Goal: Task Accomplishment & Management: Manage account settings

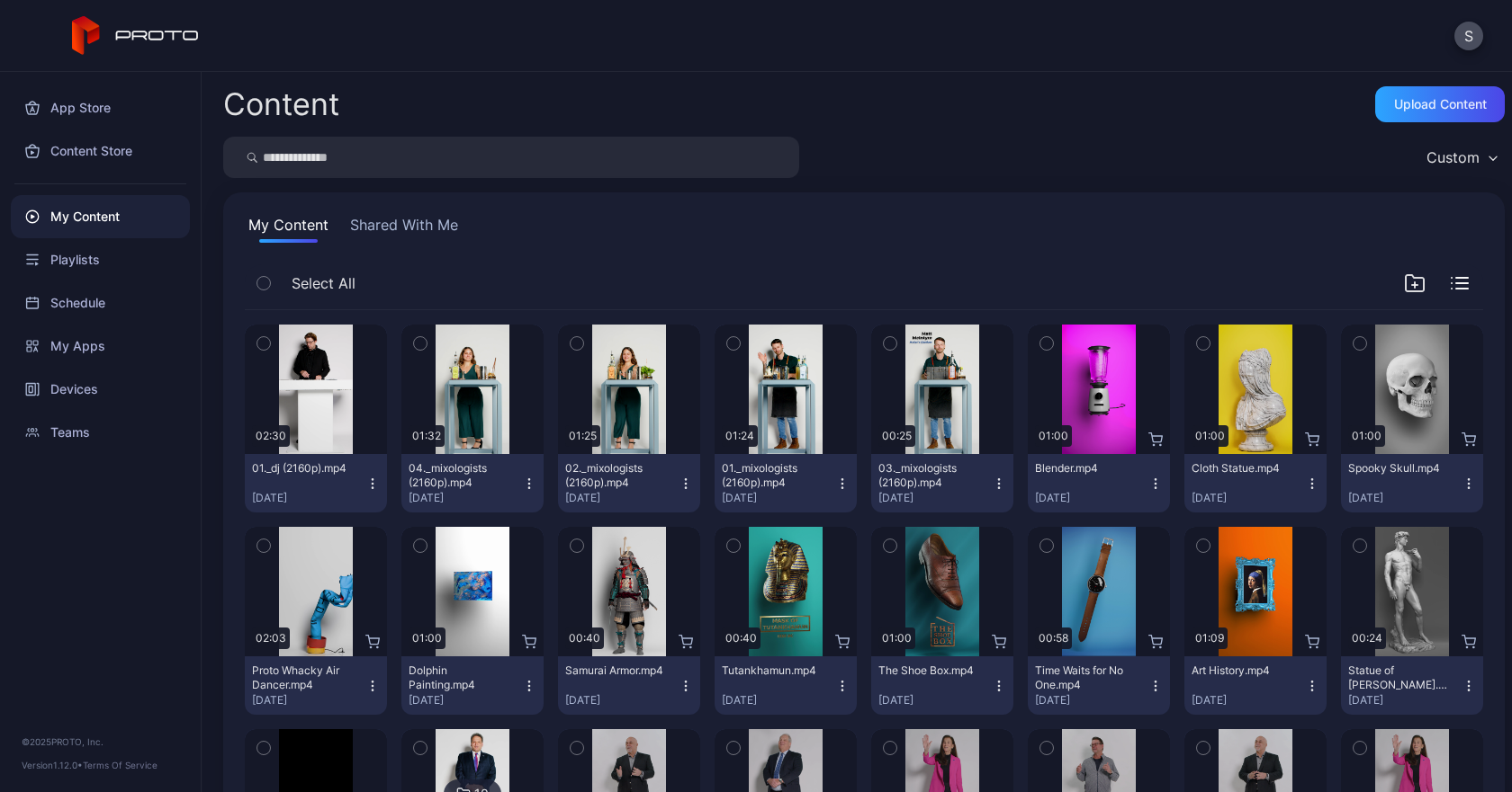
click at [120, 40] on icon at bounding box center [136, 36] width 127 height 40
click at [100, 310] on div "Schedule" at bounding box center [100, 303] width 179 height 43
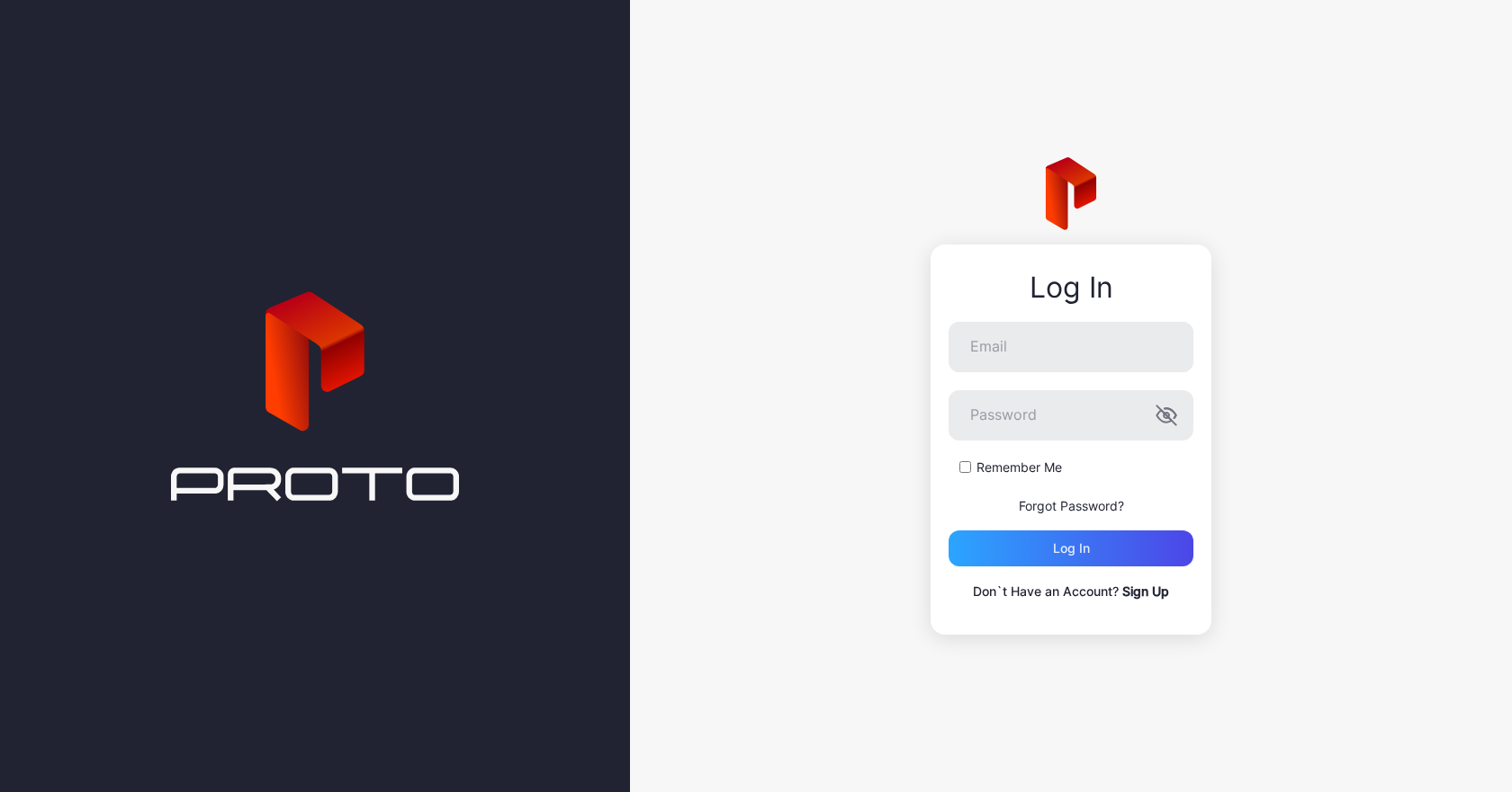
type input "**********"
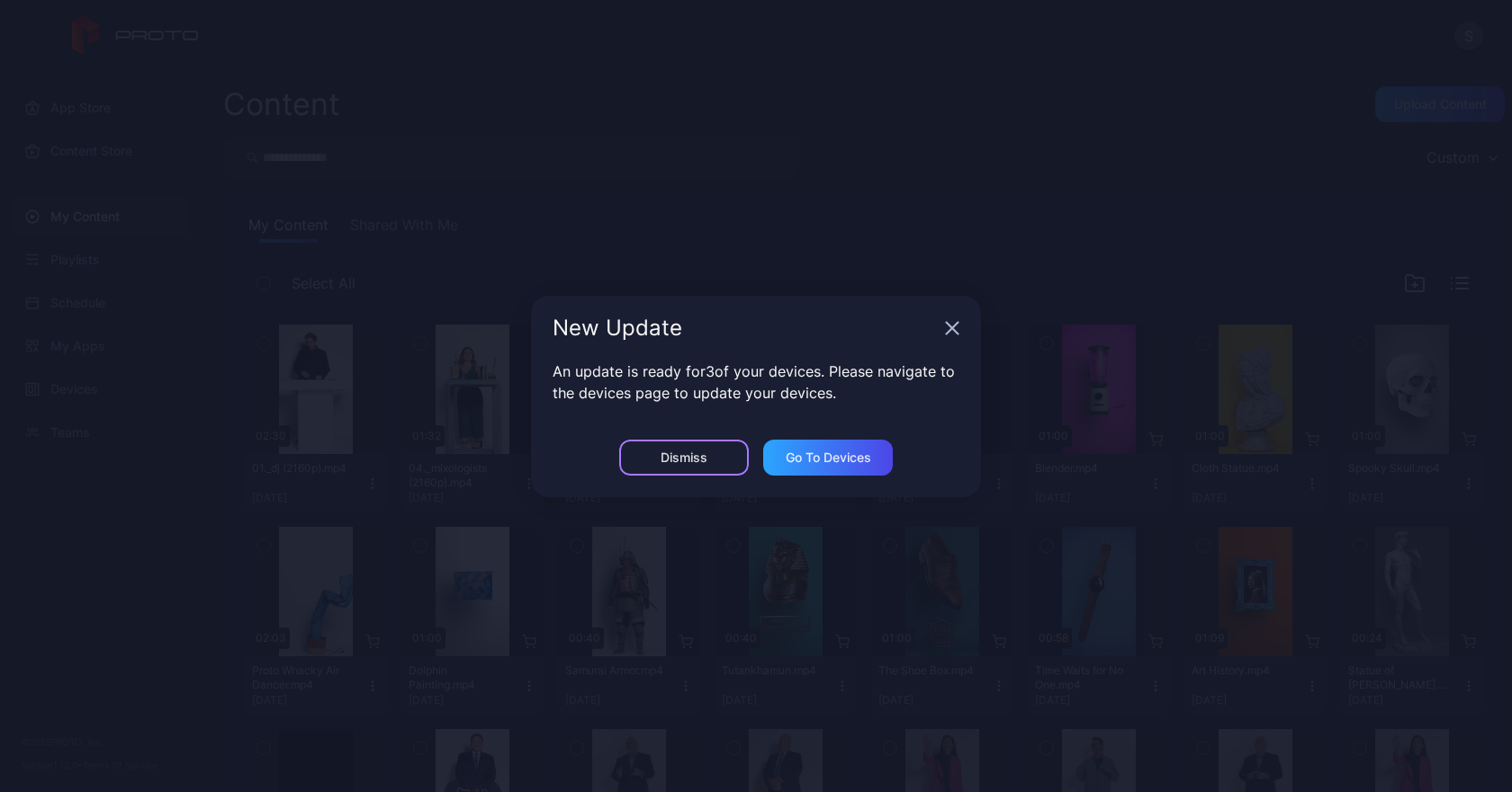
click at [704, 450] on div "Dismiss" at bounding box center [683, 457] width 46 height 15
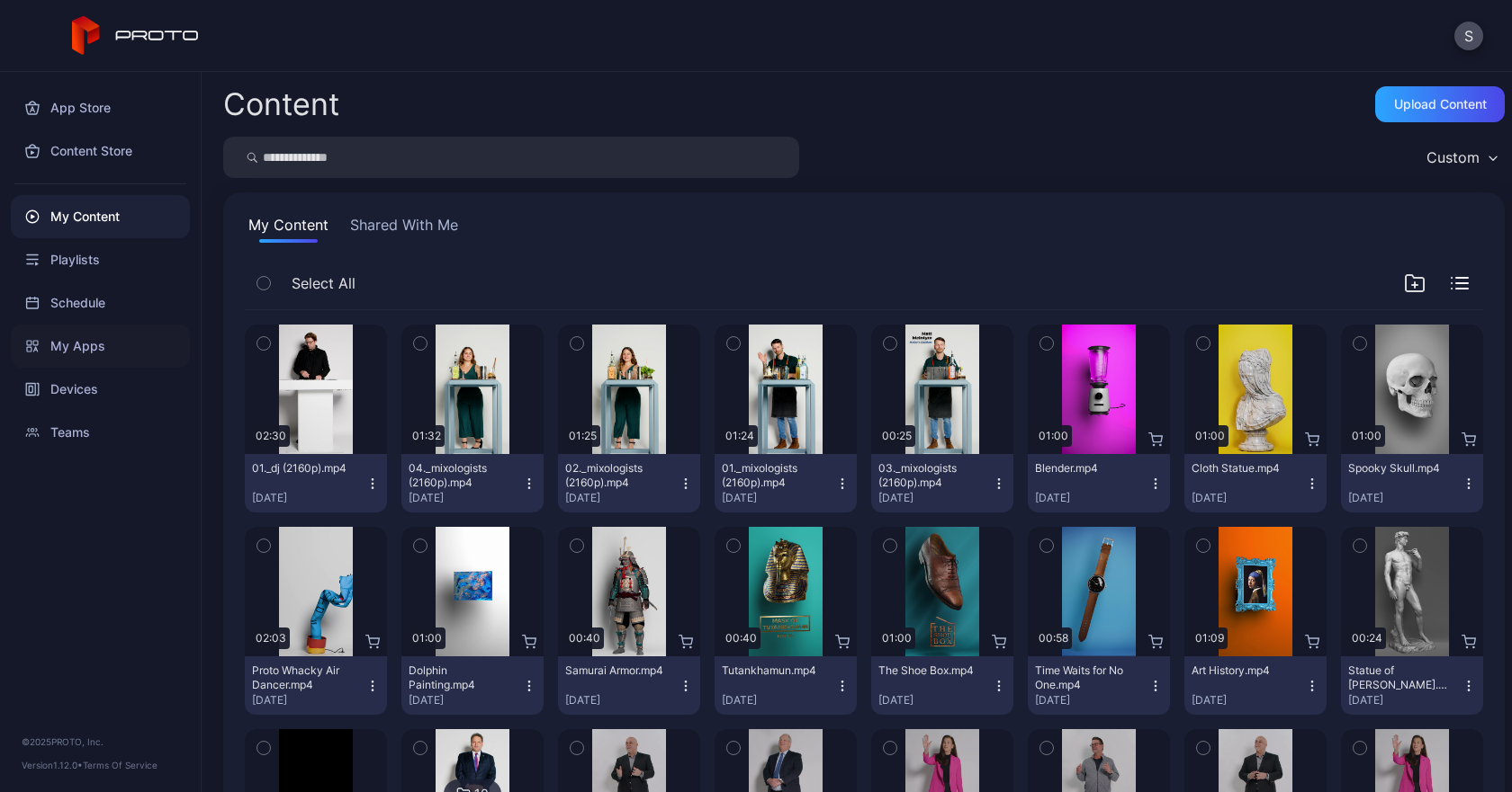
click at [69, 341] on div "My Apps" at bounding box center [100, 346] width 179 height 43
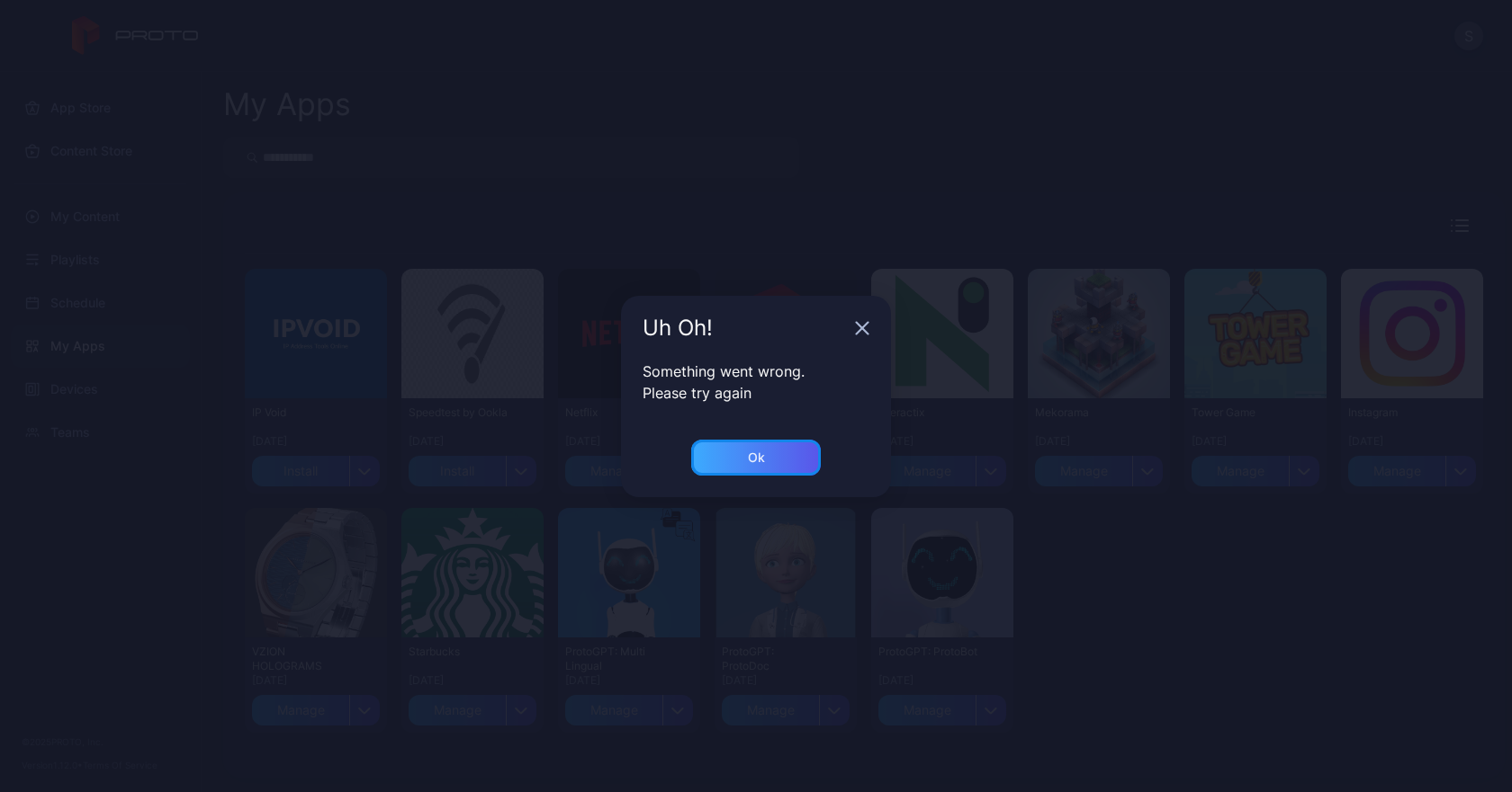
click at [773, 474] on div "Ok" at bounding box center [756, 458] width 129 height 36
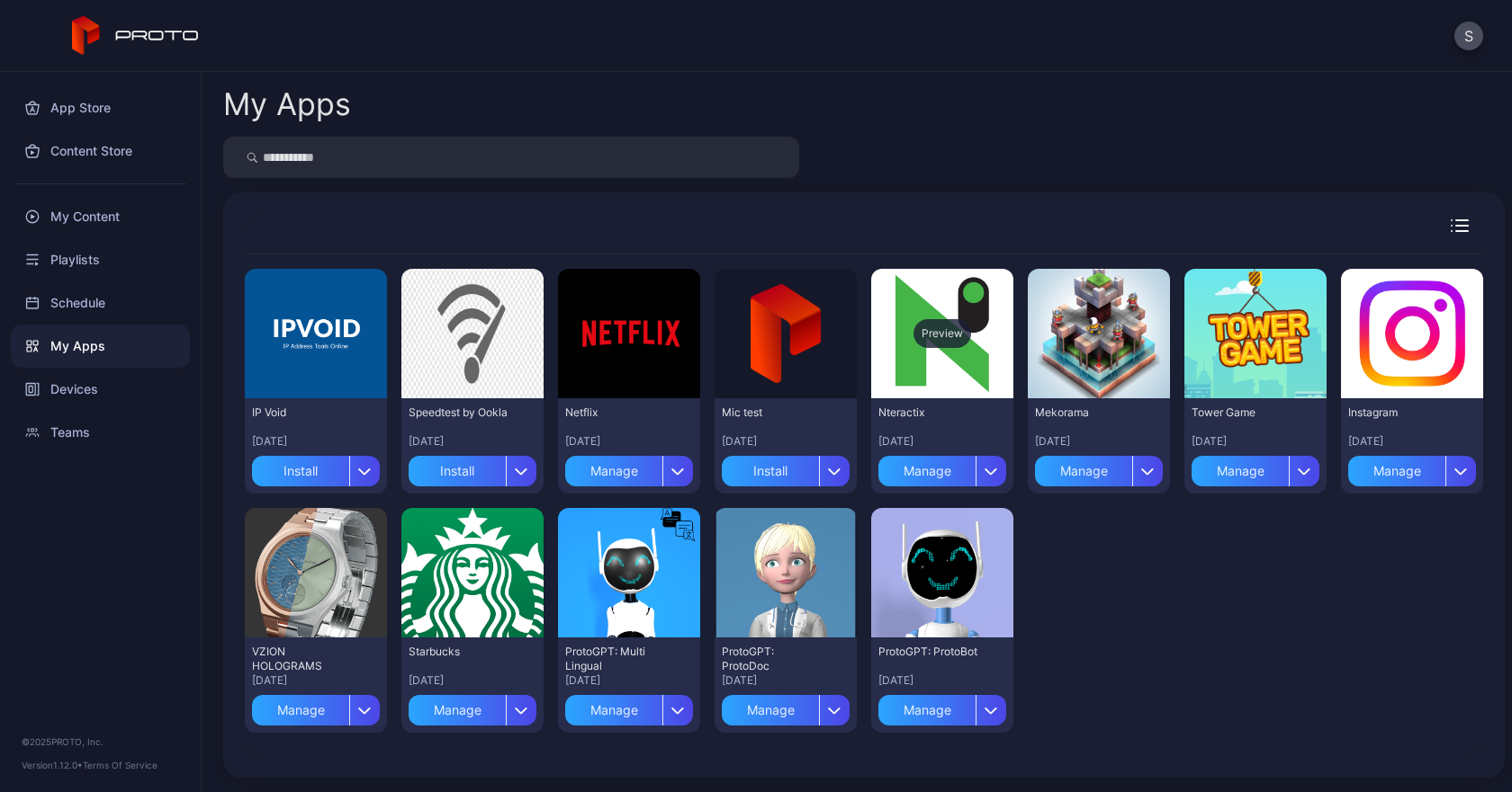
click at [935, 332] on div "Preview" at bounding box center [942, 334] width 57 height 29
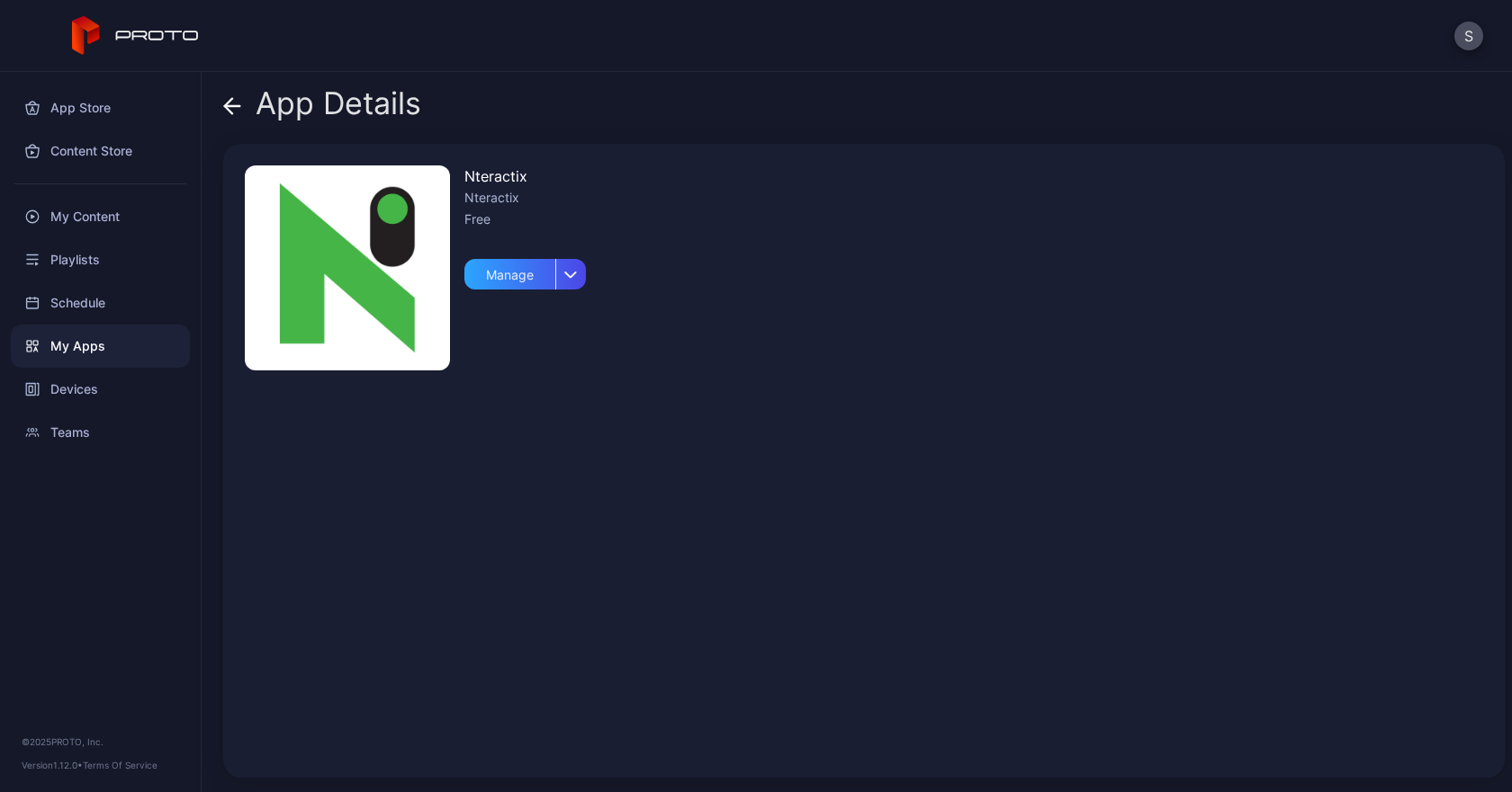
click at [367, 276] on img at bounding box center [347, 267] width 205 height 205
click at [217, 110] on div "App Details Nteractix Nteractix Free Manage" at bounding box center [857, 432] width 1310 height 720
click at [232, 118] on span at bounding box center [232, 104] width 18 height 35
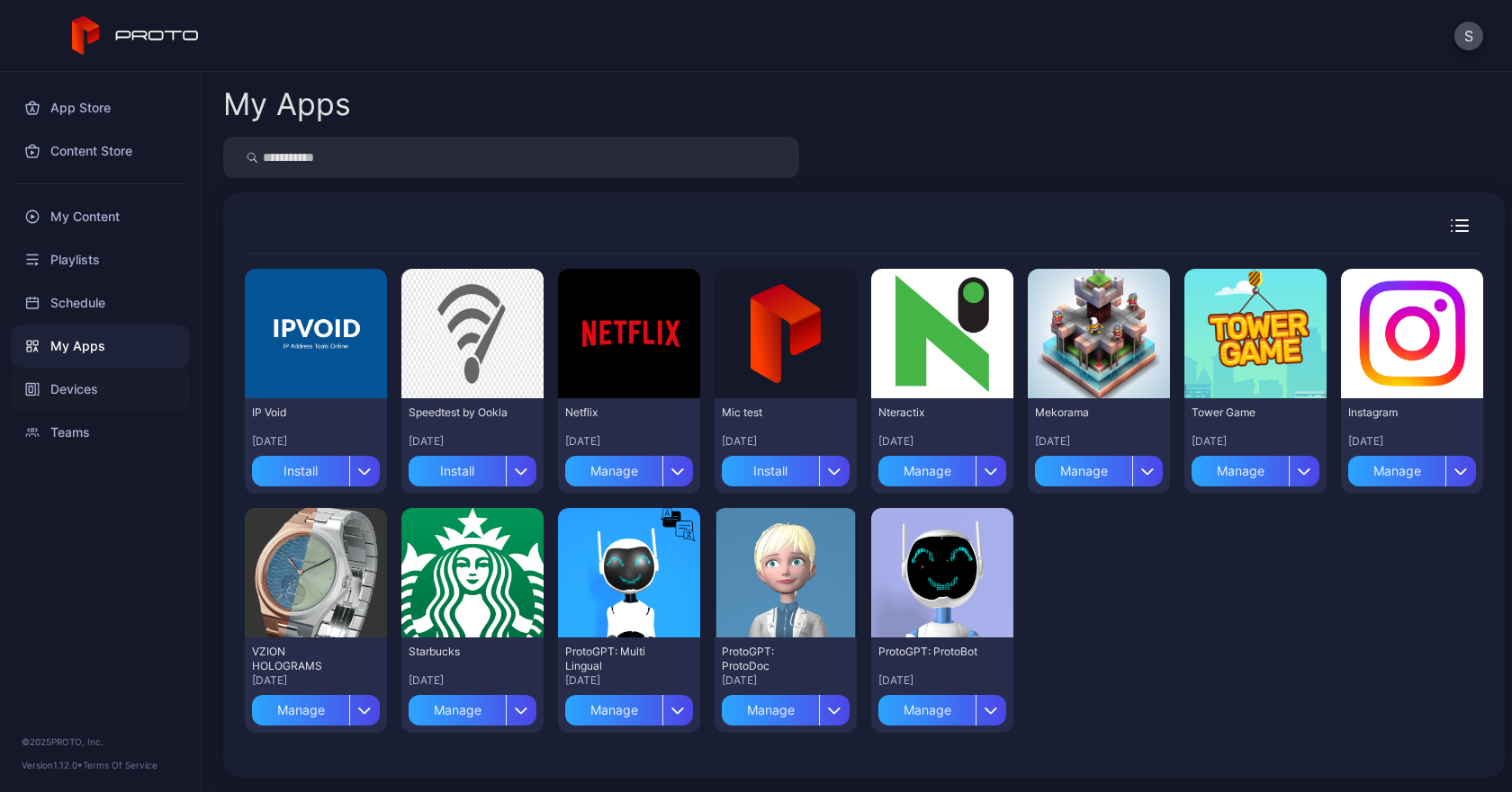
click at [83, 404] on div "Devices" at bounding box center [100, 389] width 179 height 43
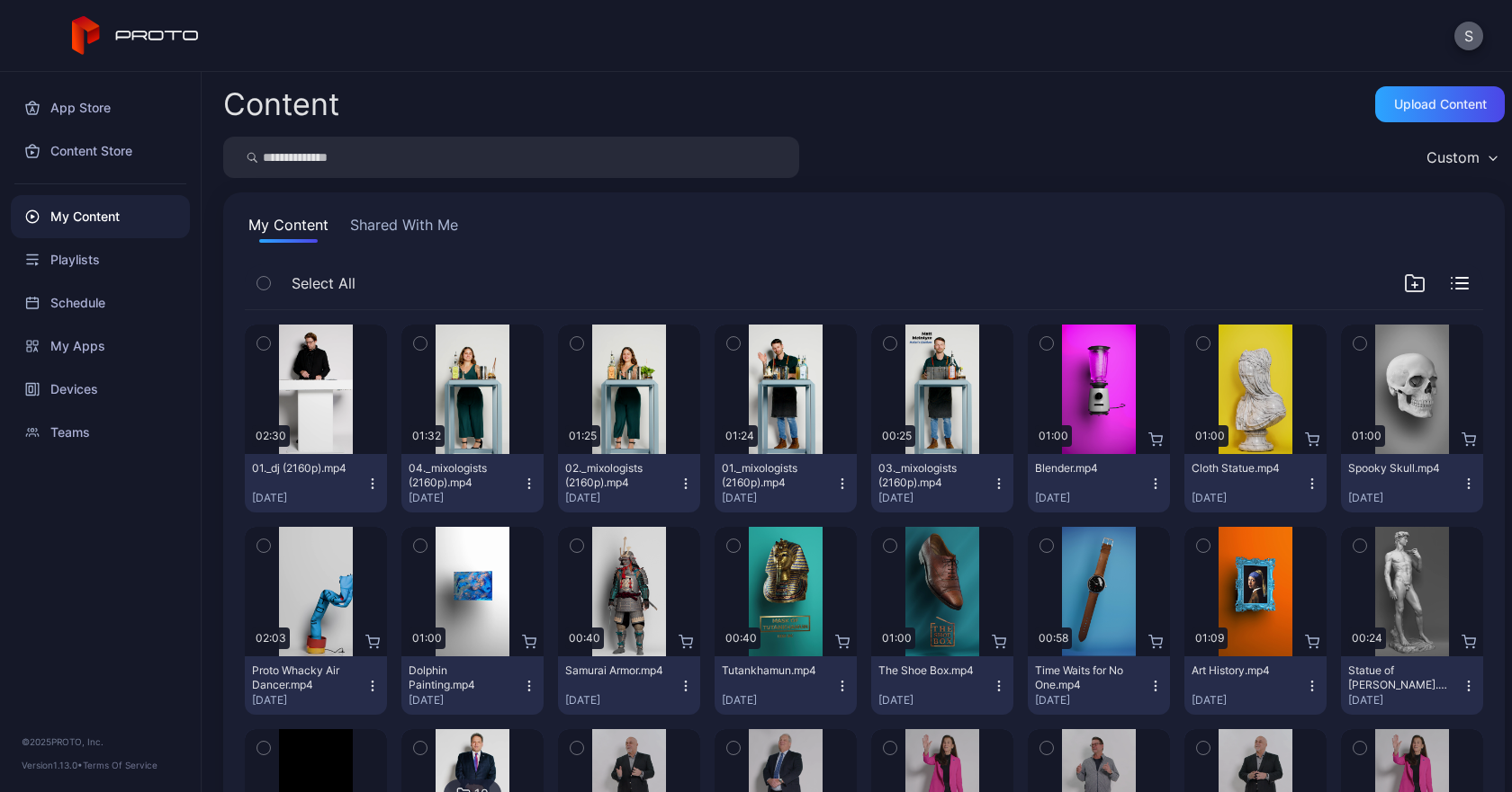
click at [1458, 31] on button "S" at bounding box center [1468, 36] width 29 height 29
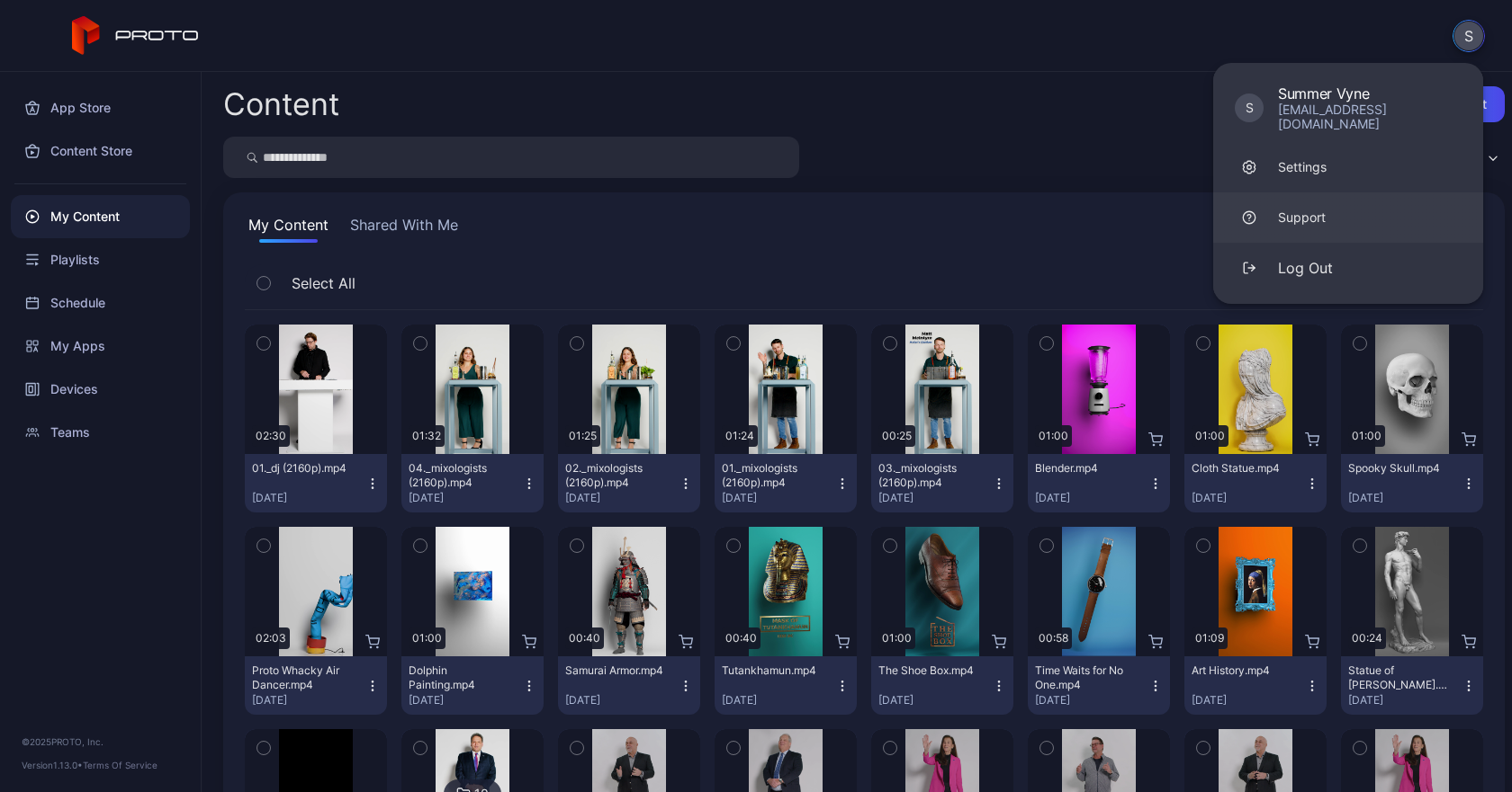
click at [1305, 208] on div "Support" at bounding box center [1301, 217] width 47 height 18
click at [98, 376] on div "Devices" at bounding box center [100, 389] width 179 height 43
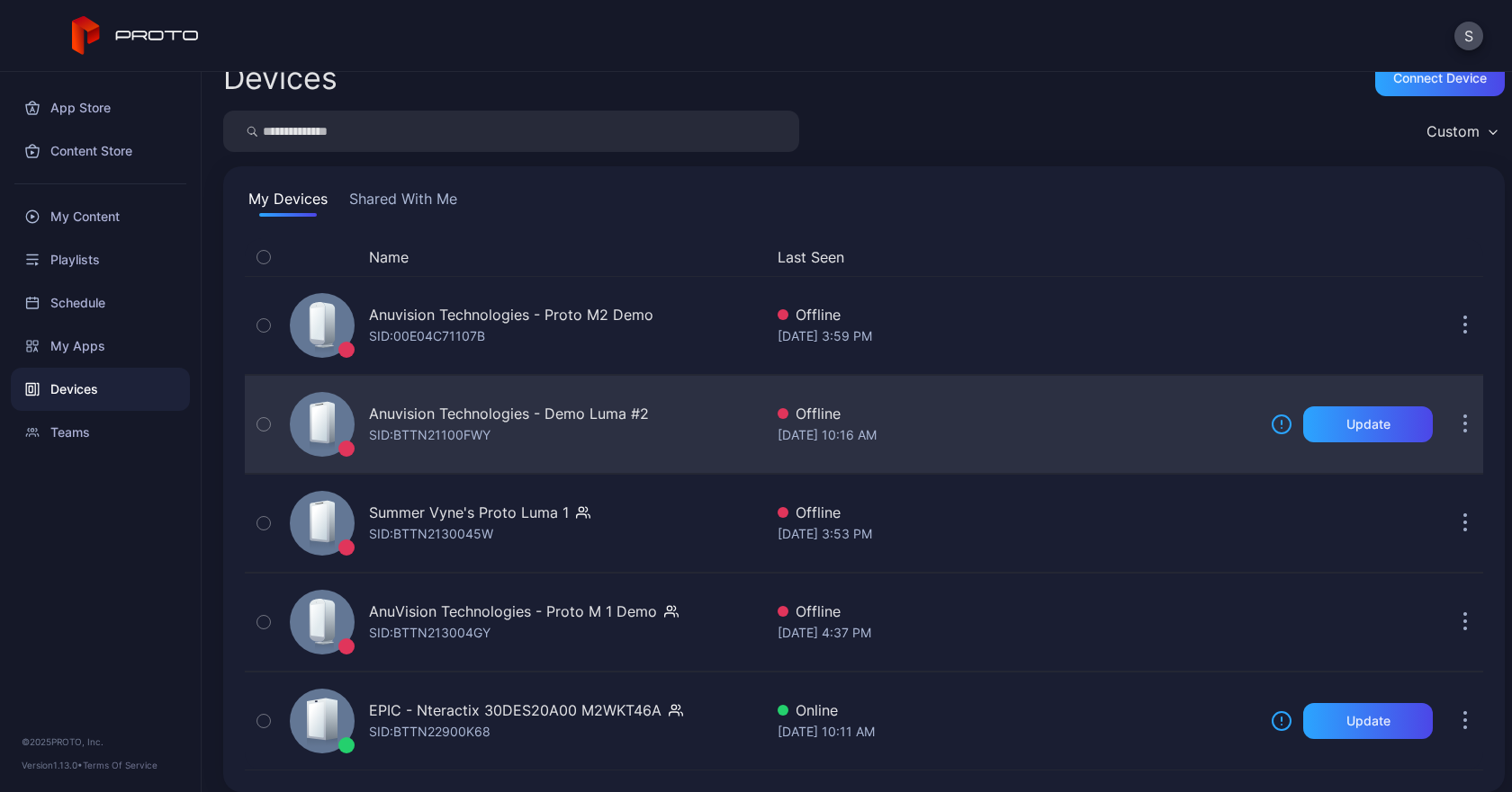
scroll to position [41, 0]
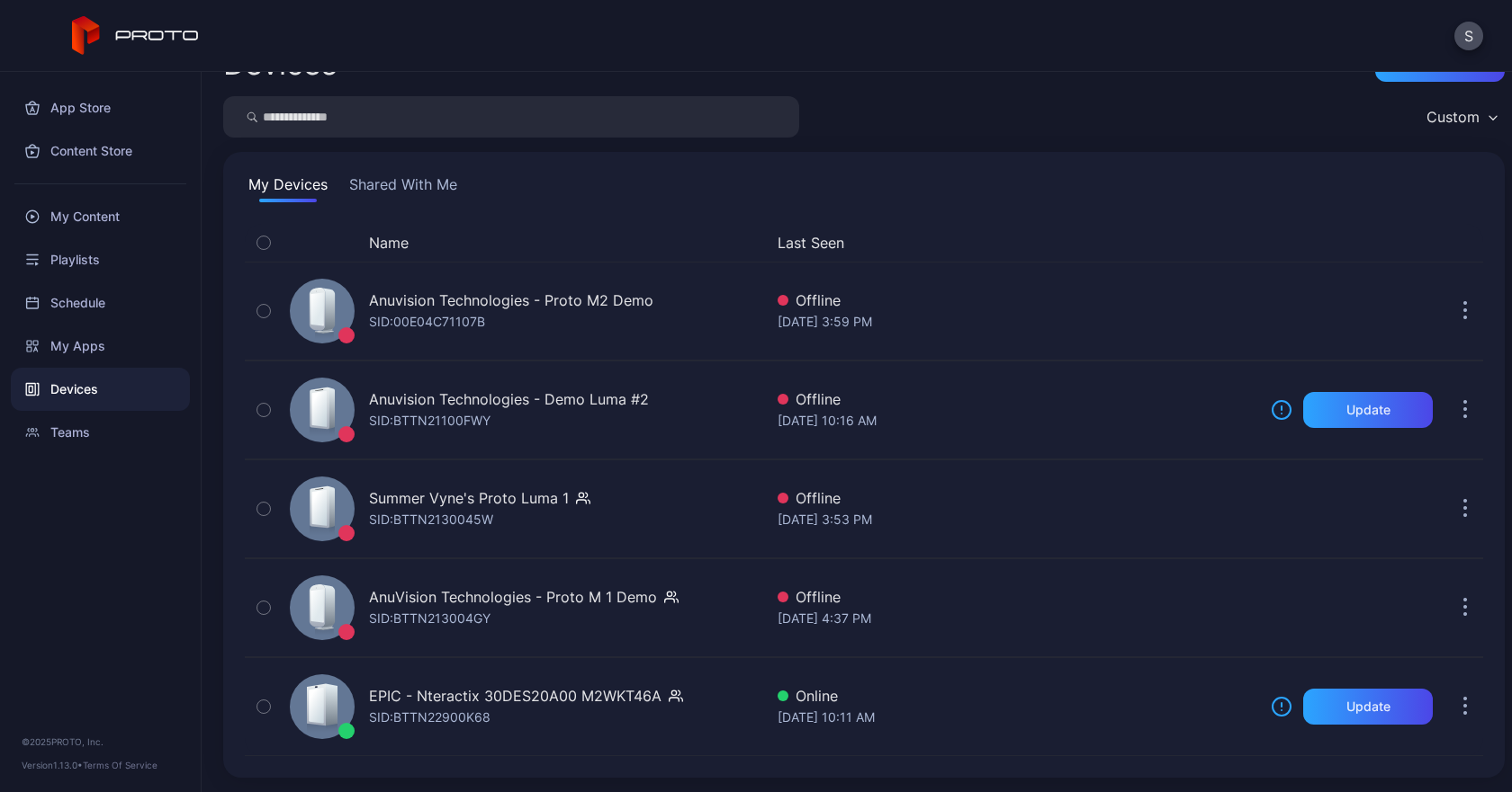
click at [360, 189] on button "Shared With Me" at bounding box center [403, 188] width 116 height 29
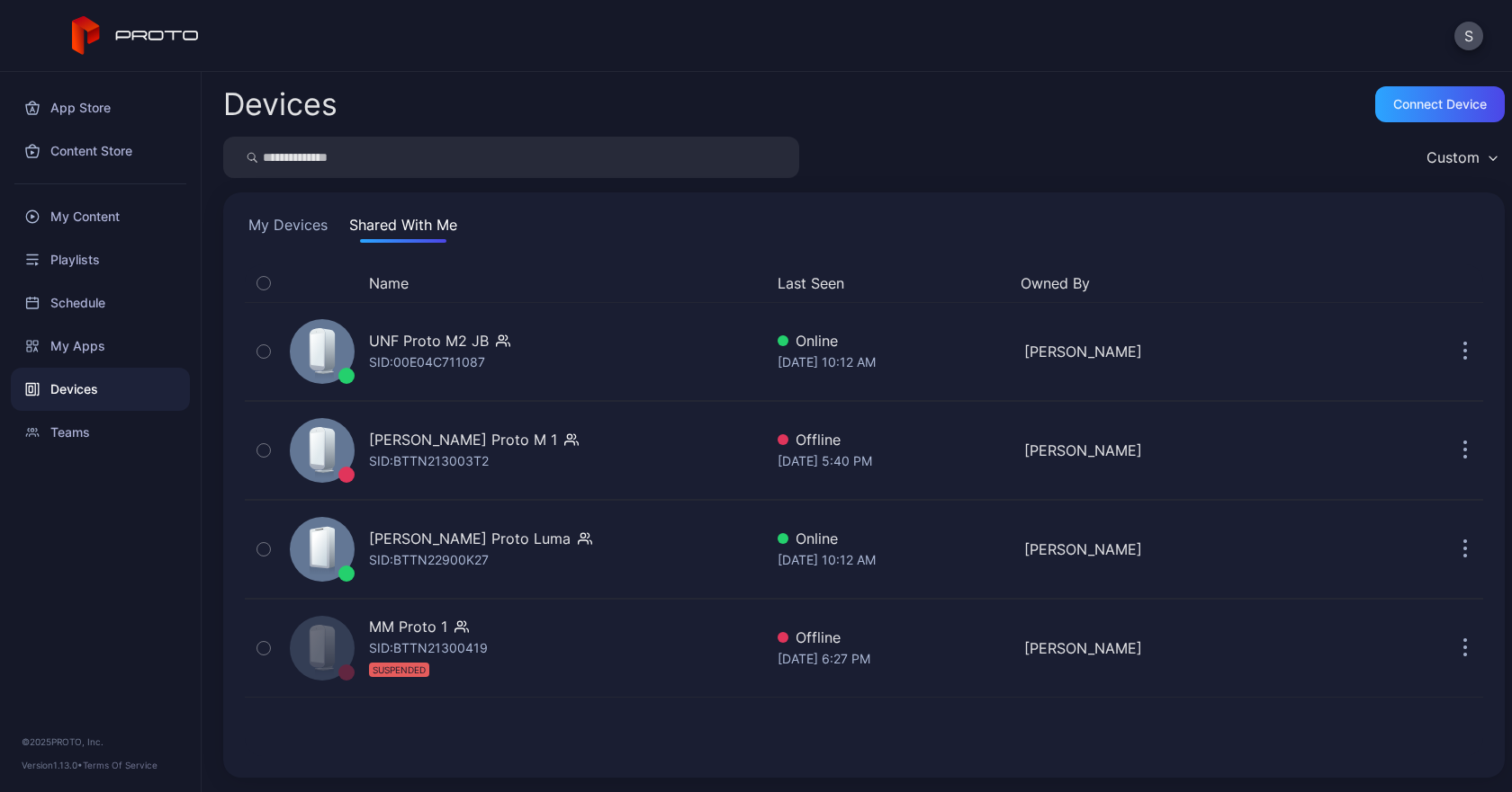
click at [276, 217] on button "My Devices" at bounding box center [287, 228] width 86 height 29
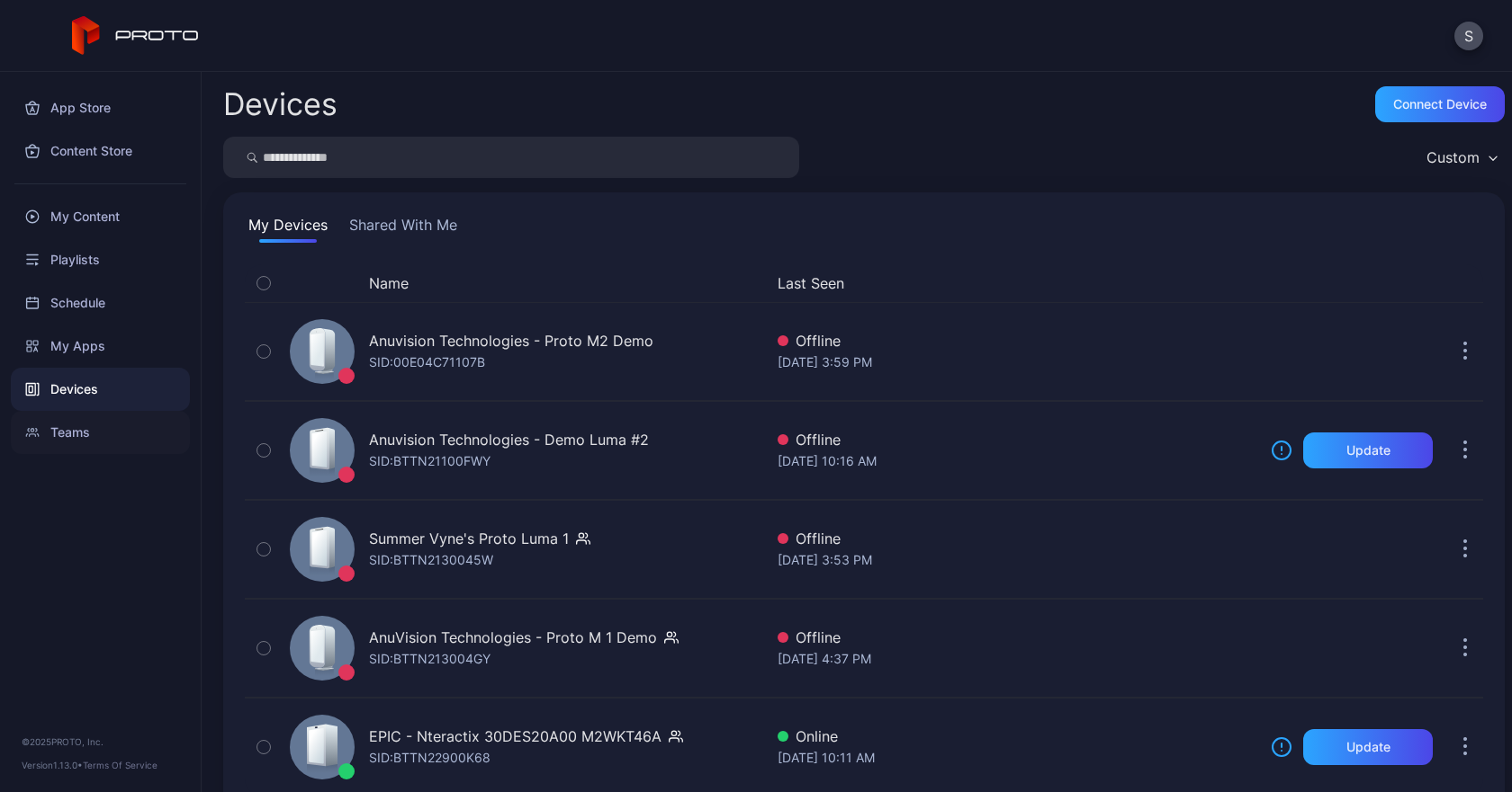
click at [111, 430] on div "Teams" at bounding box center [100, 432] width 179 height 43
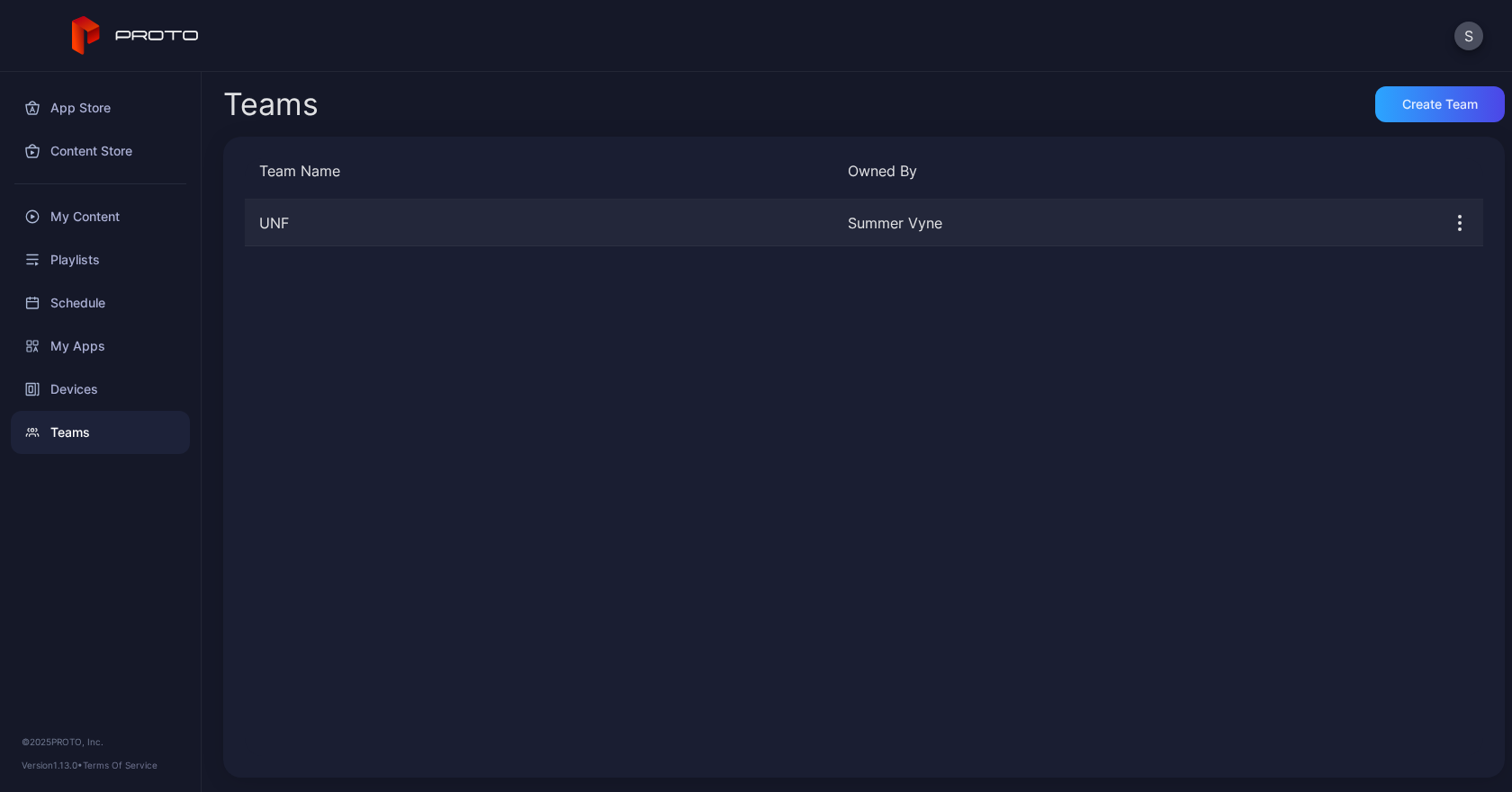
click at [328, 222] on div "UNF" at bounding box center [539, 223] width 589 height 22
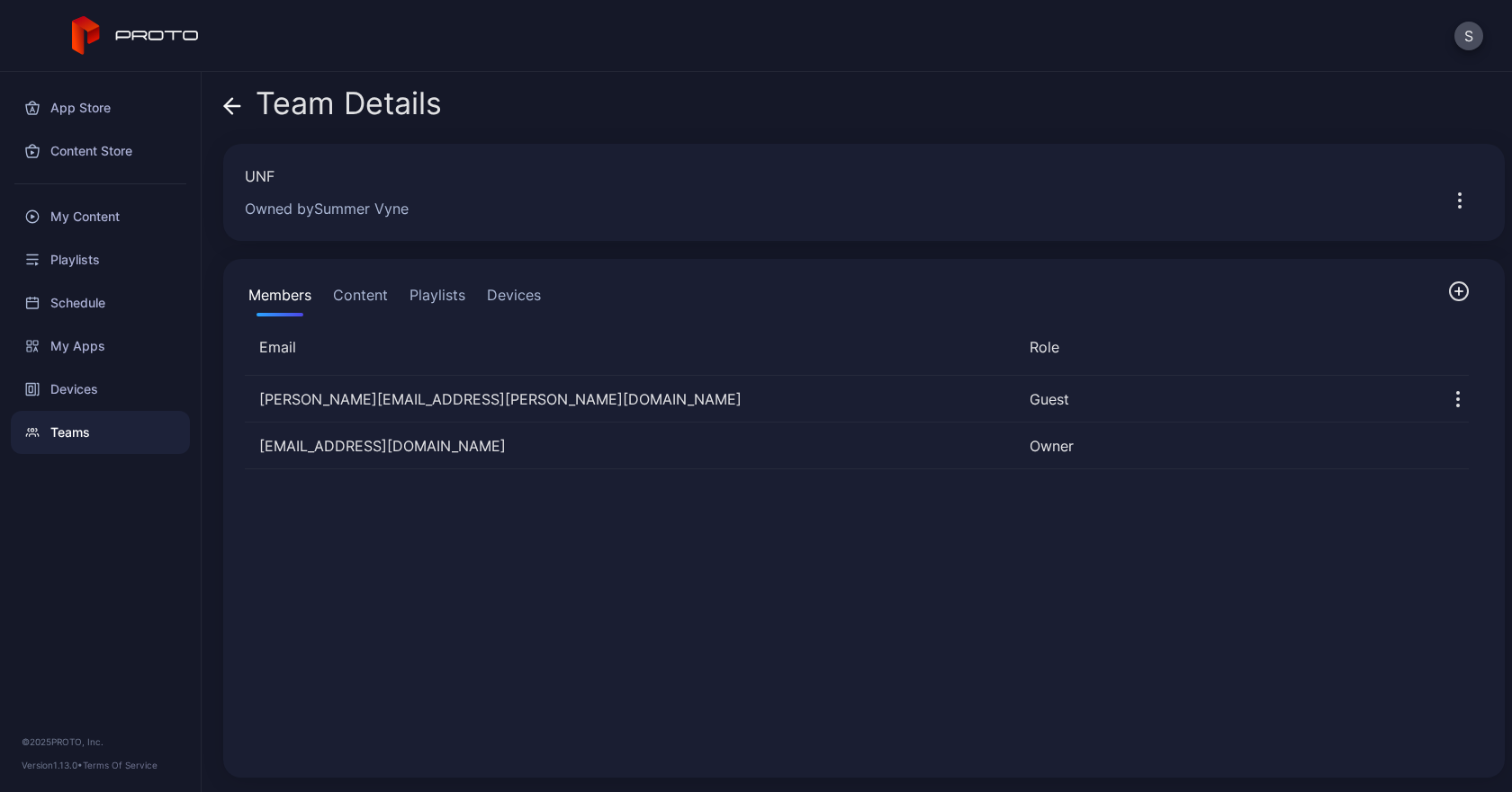
click at [364, 289] on button "Content" at bounding box center [360, 299] width 62 height 36
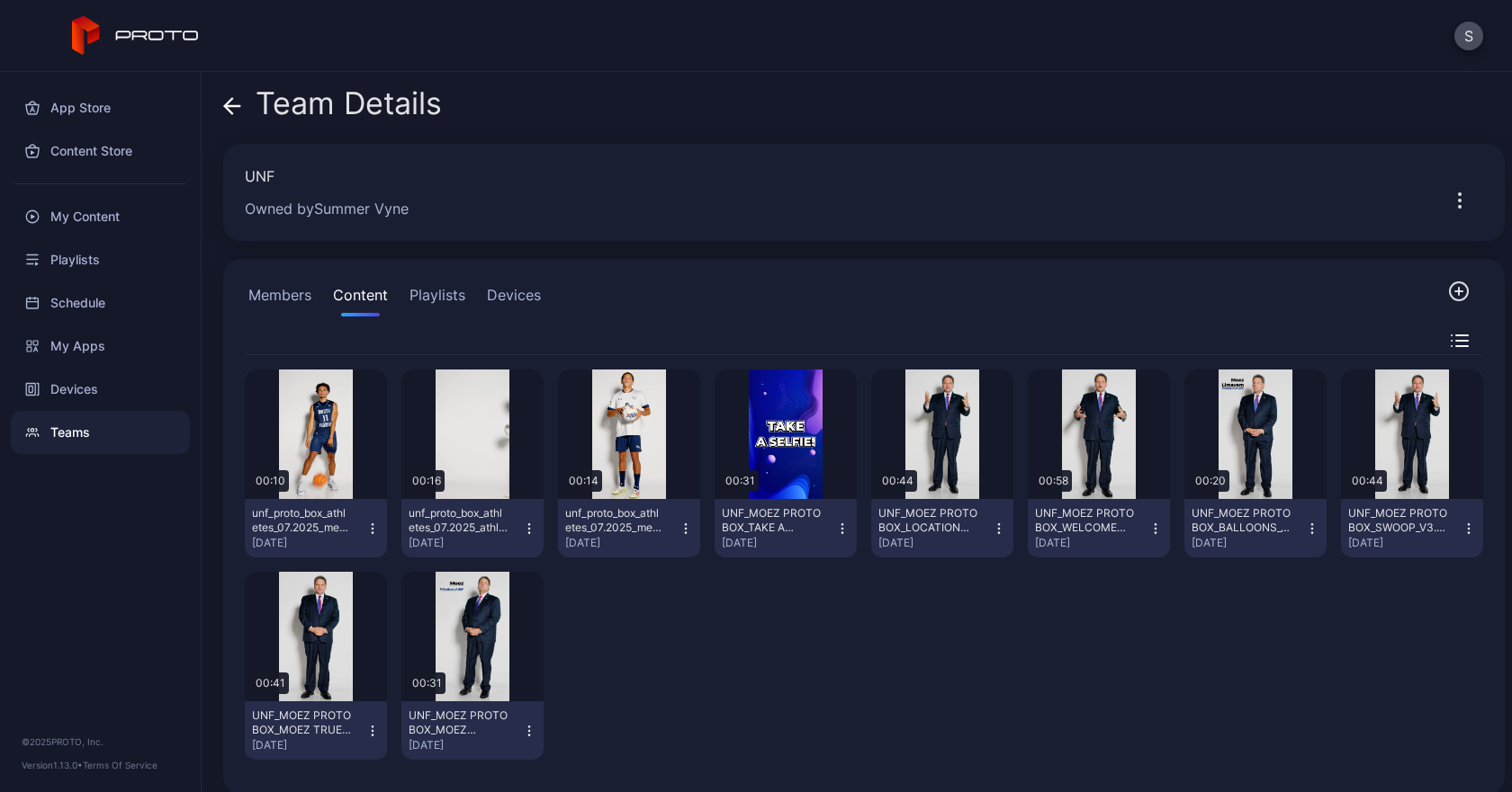
click at [279, 294] on button "Members" at bounding box center [279, 299] width 70 height 36
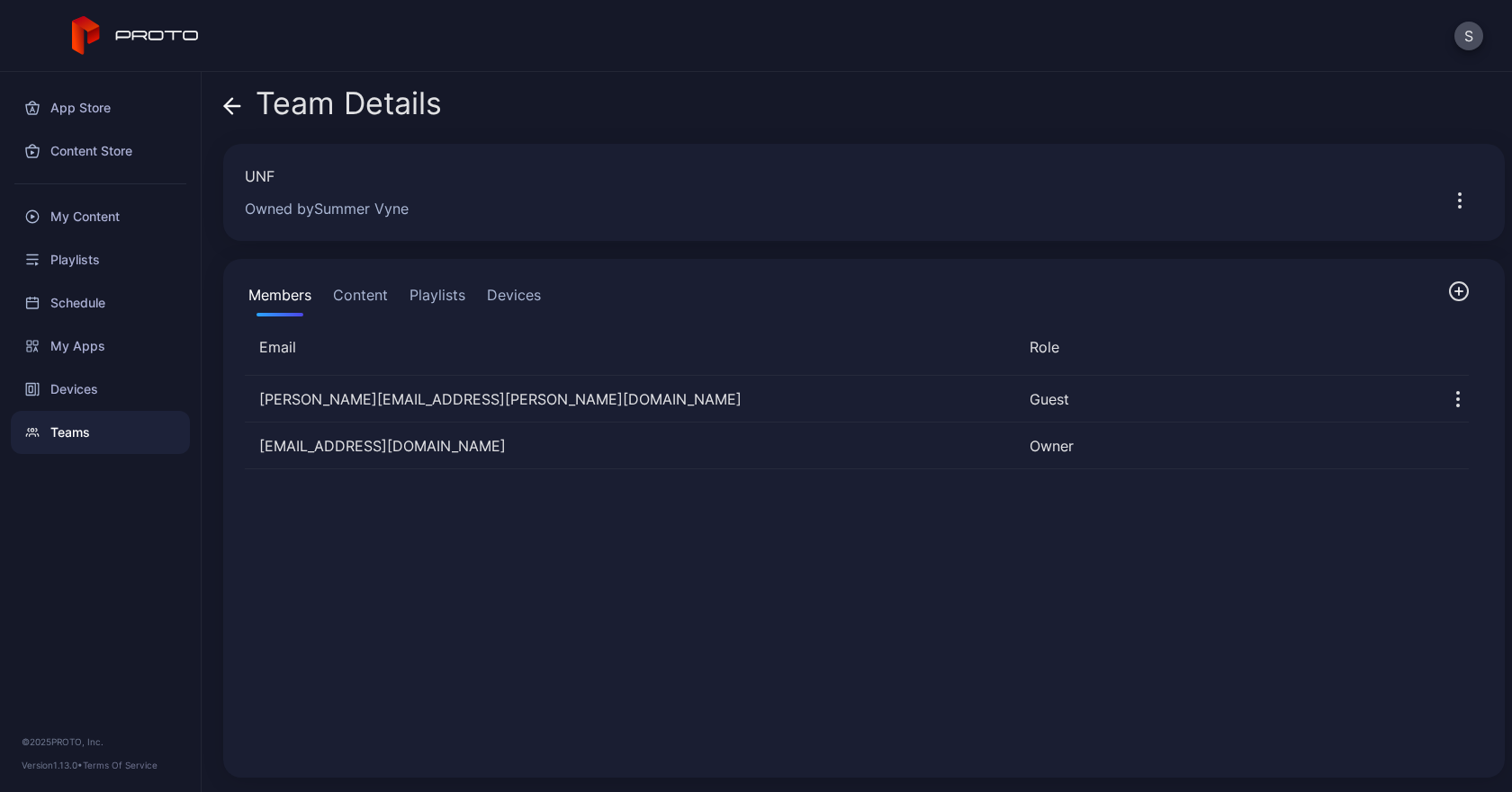
click at [1455, 291] on icon "button" at bounding box center [1458, 291] width 7 height 0
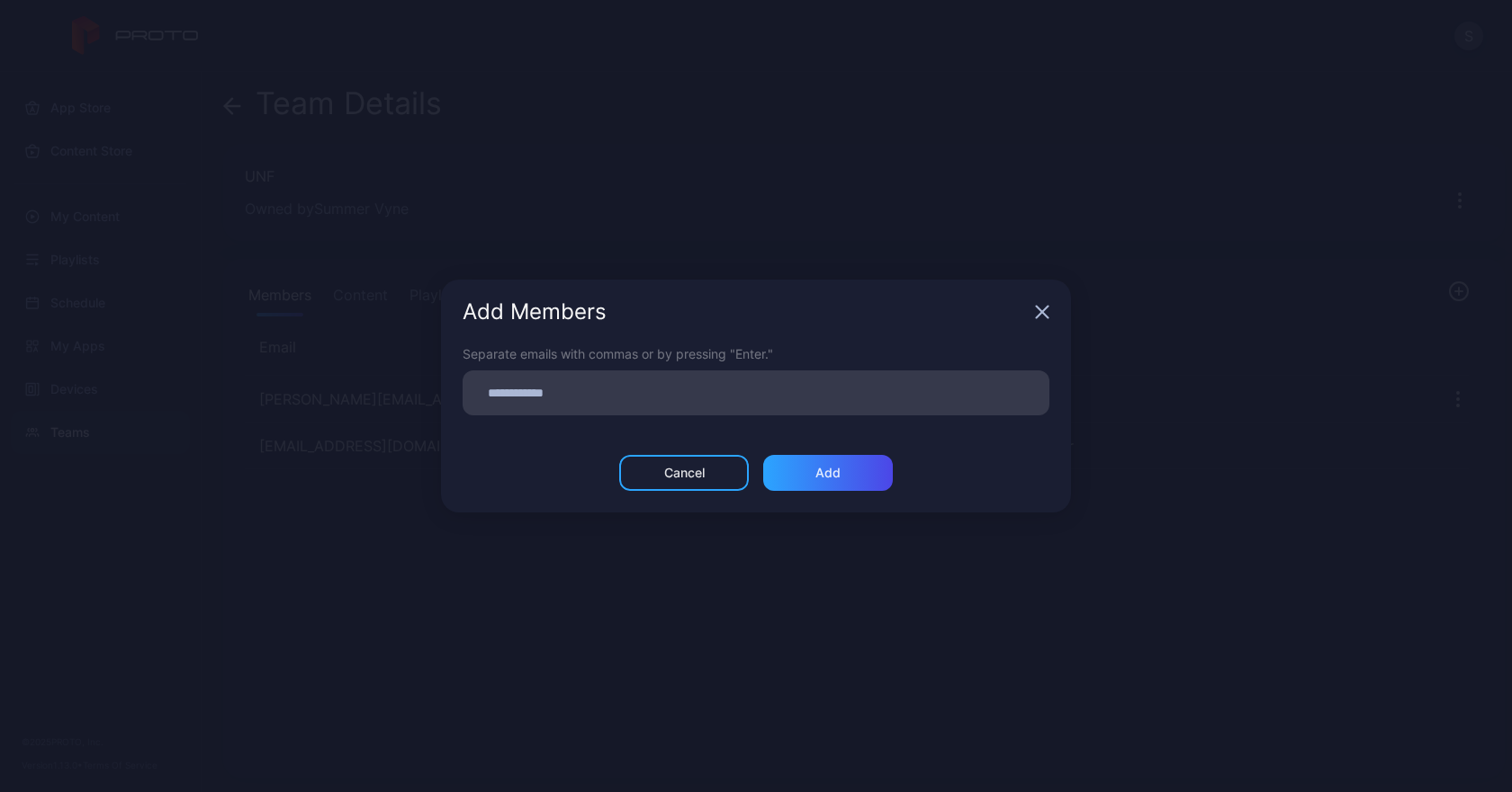
click at [620, 381] on input at bounding box center [755, 393] width 565 height 24
type input "**********"
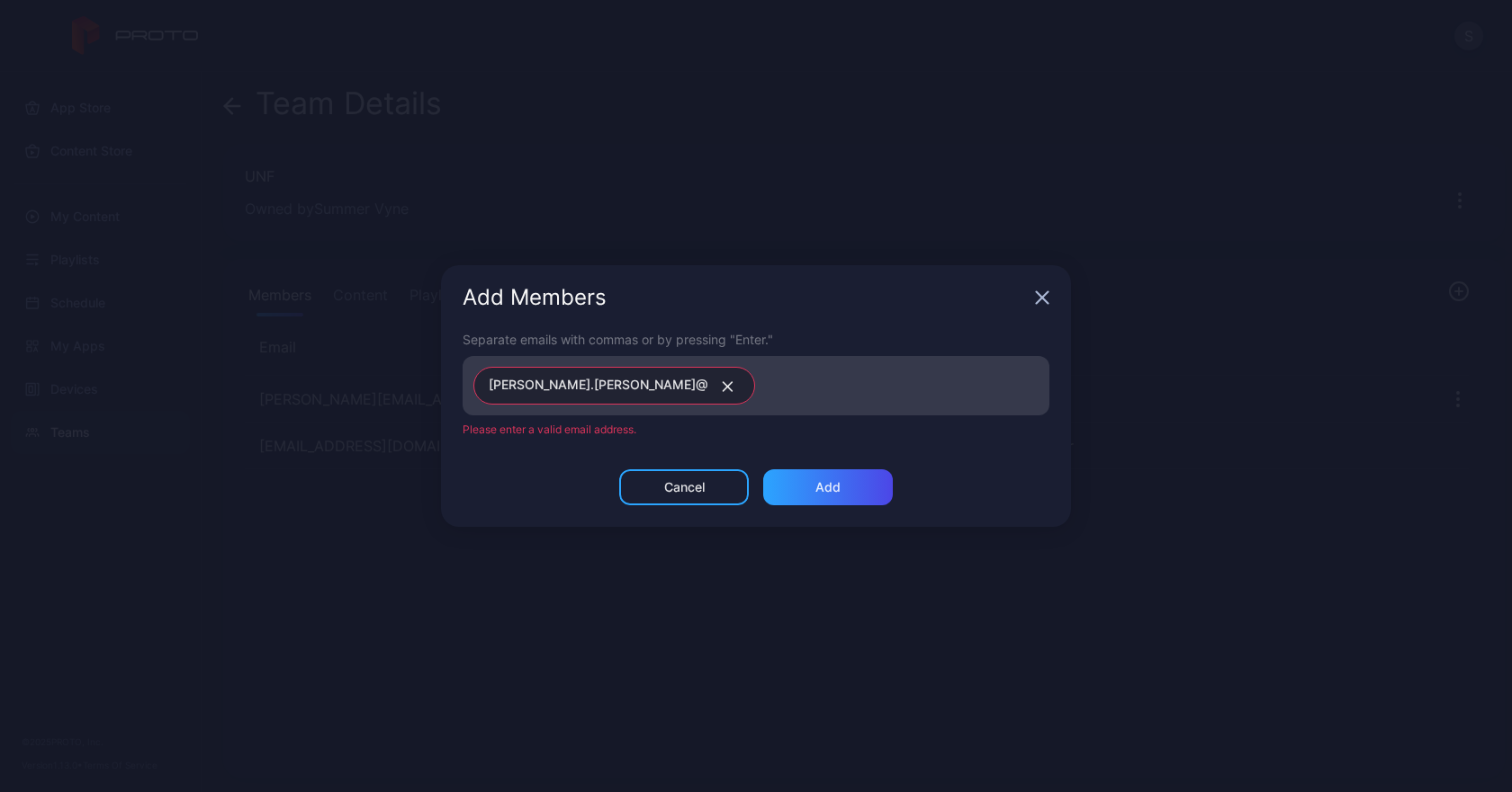
click at [766, 375] on input at bounding box center [902, 386] width 273 height 24
click at [721, 382] on icon "button" at bounding box center [727, 386] width 14 height 11
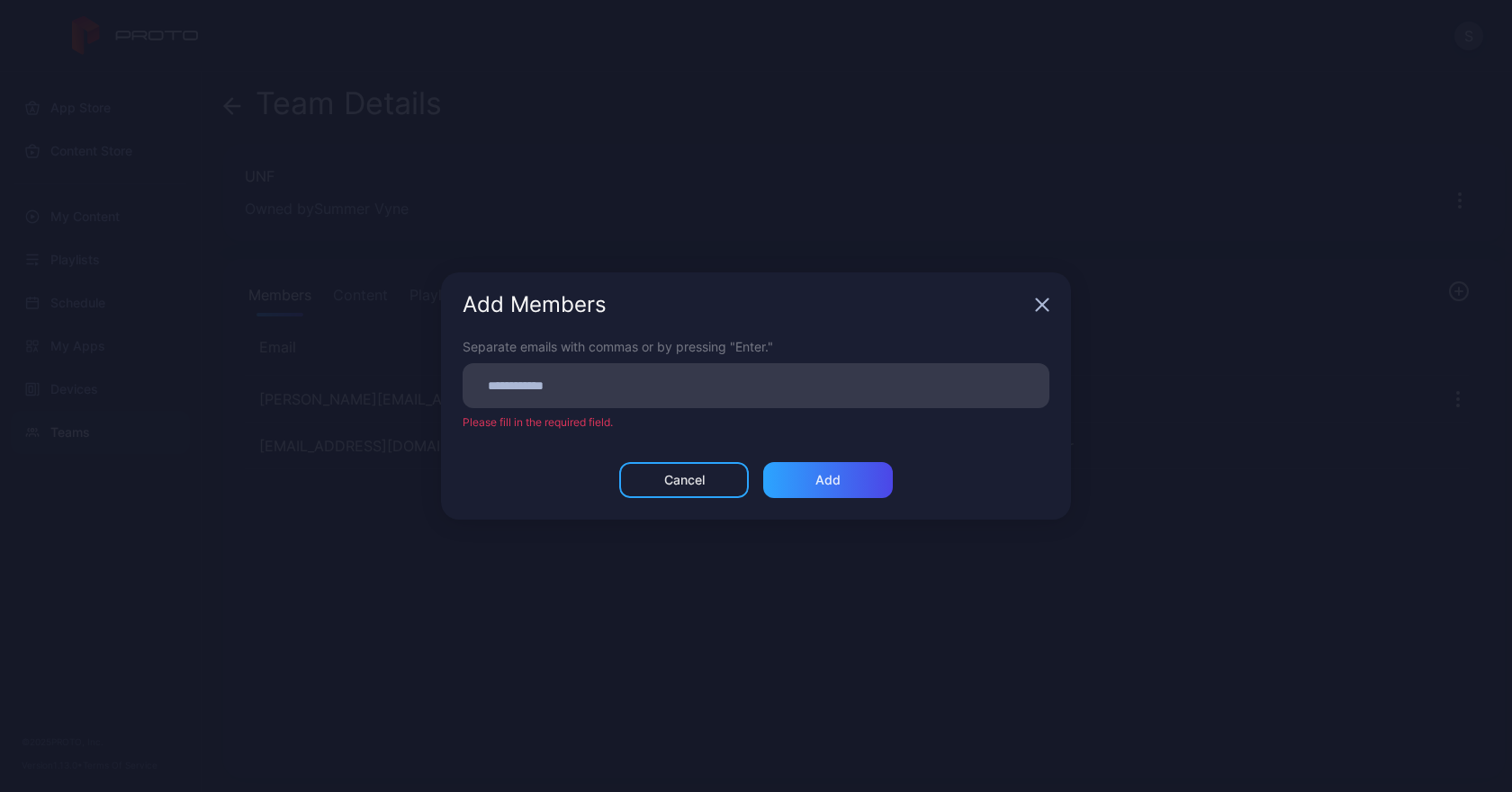
paste input
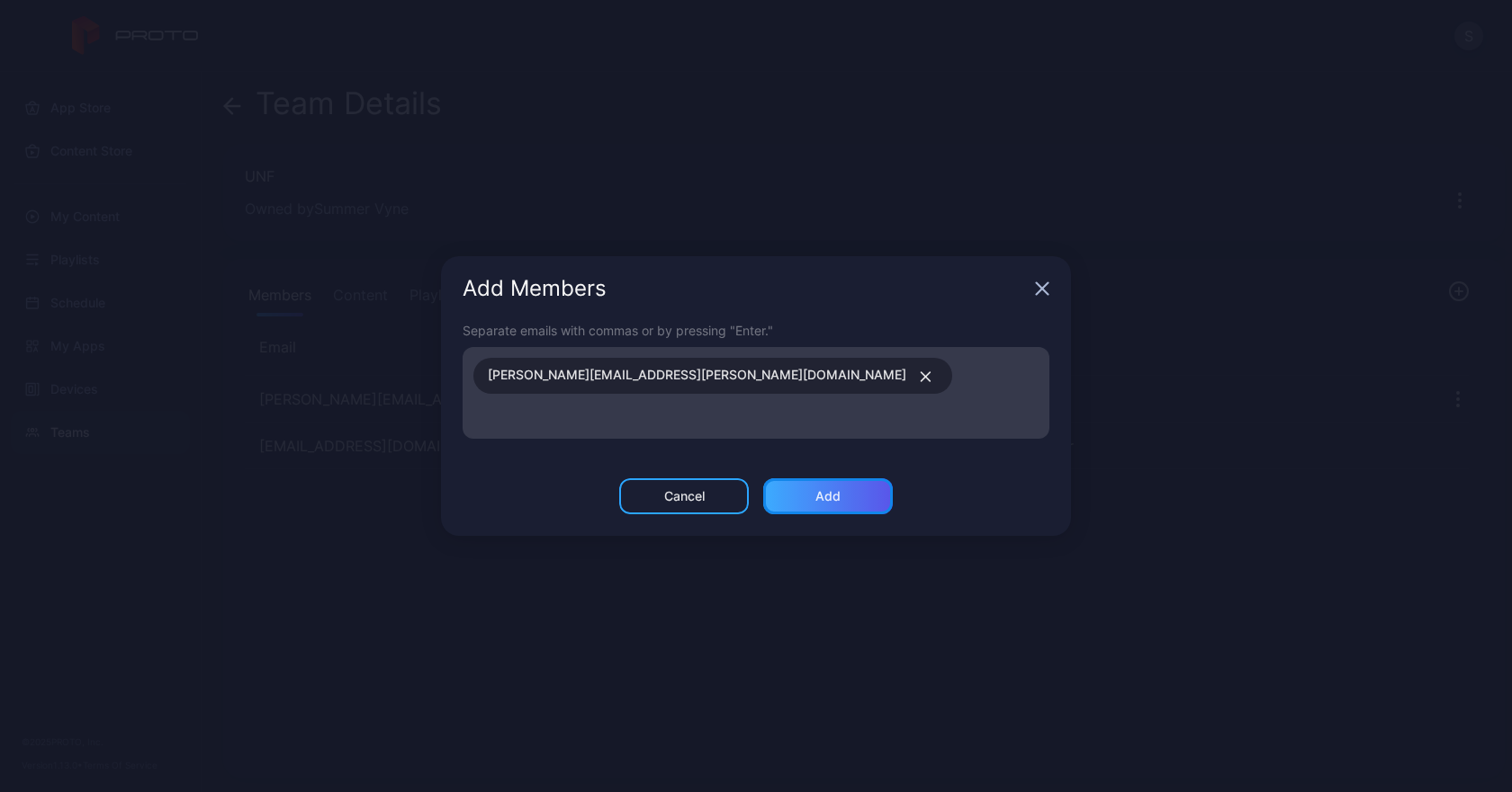
click at [792, 489] on div "Add" at bounding box center [828, 496] width 129 height 36
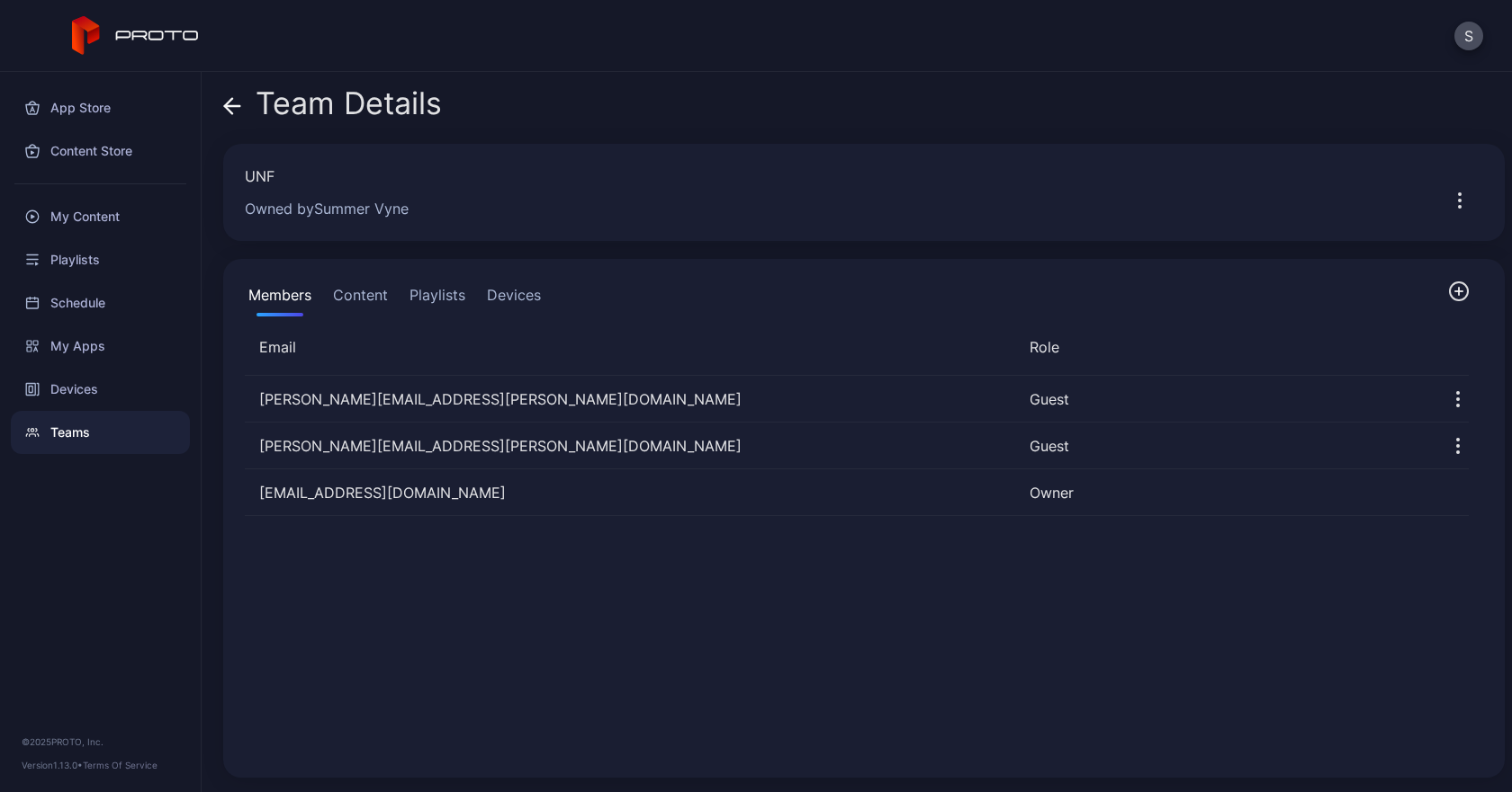
click at [525, 289] on button "Devices" at bounding box center [513, 299] width 61 height 36
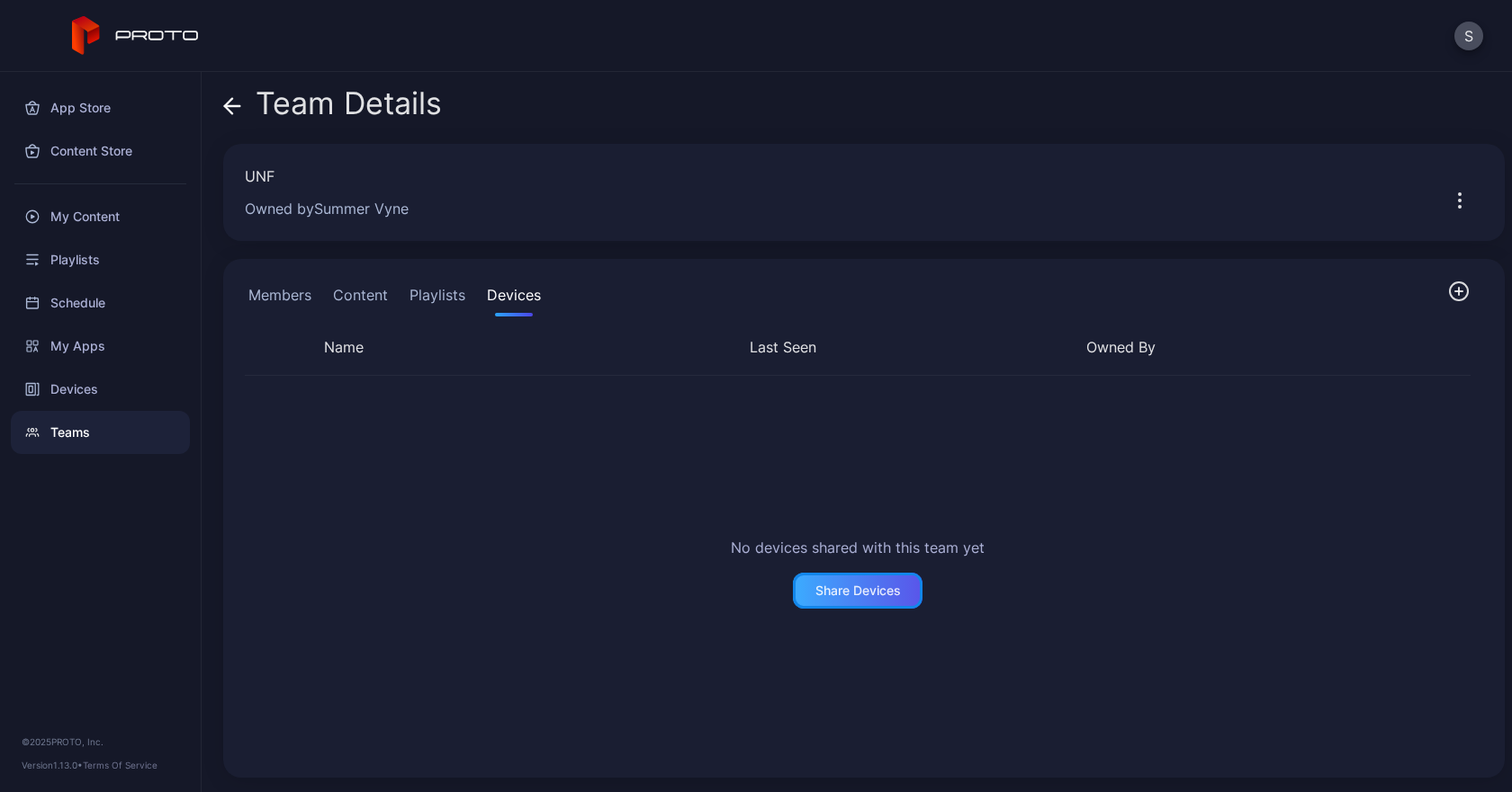
click at [886, 590] on div "Share Devices" at bounding box center [858, 591] width 86 height 15
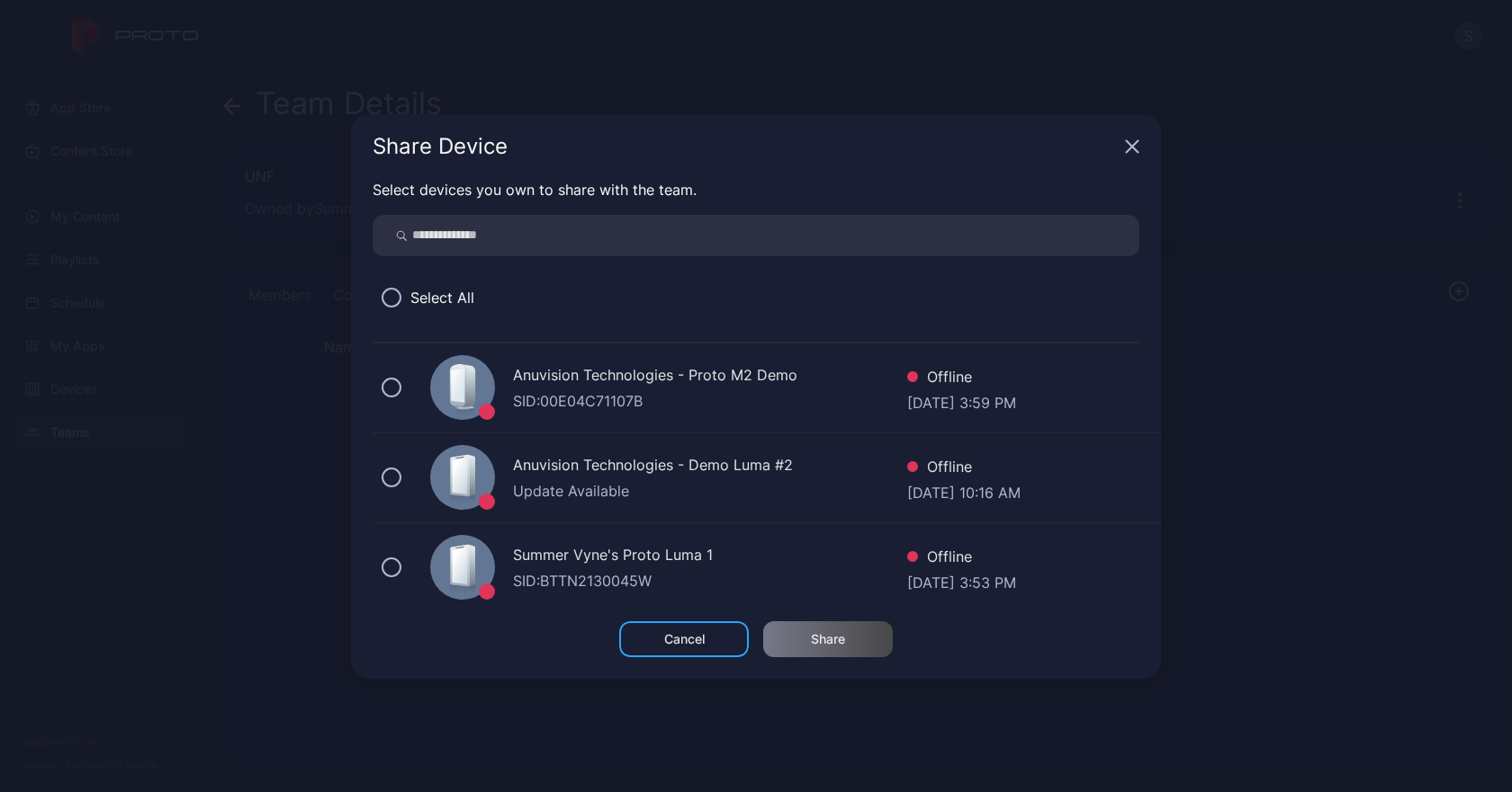
click at [517, 218] on input "search" at bounding box center [755, 235] width 767 height 41
type input "***"
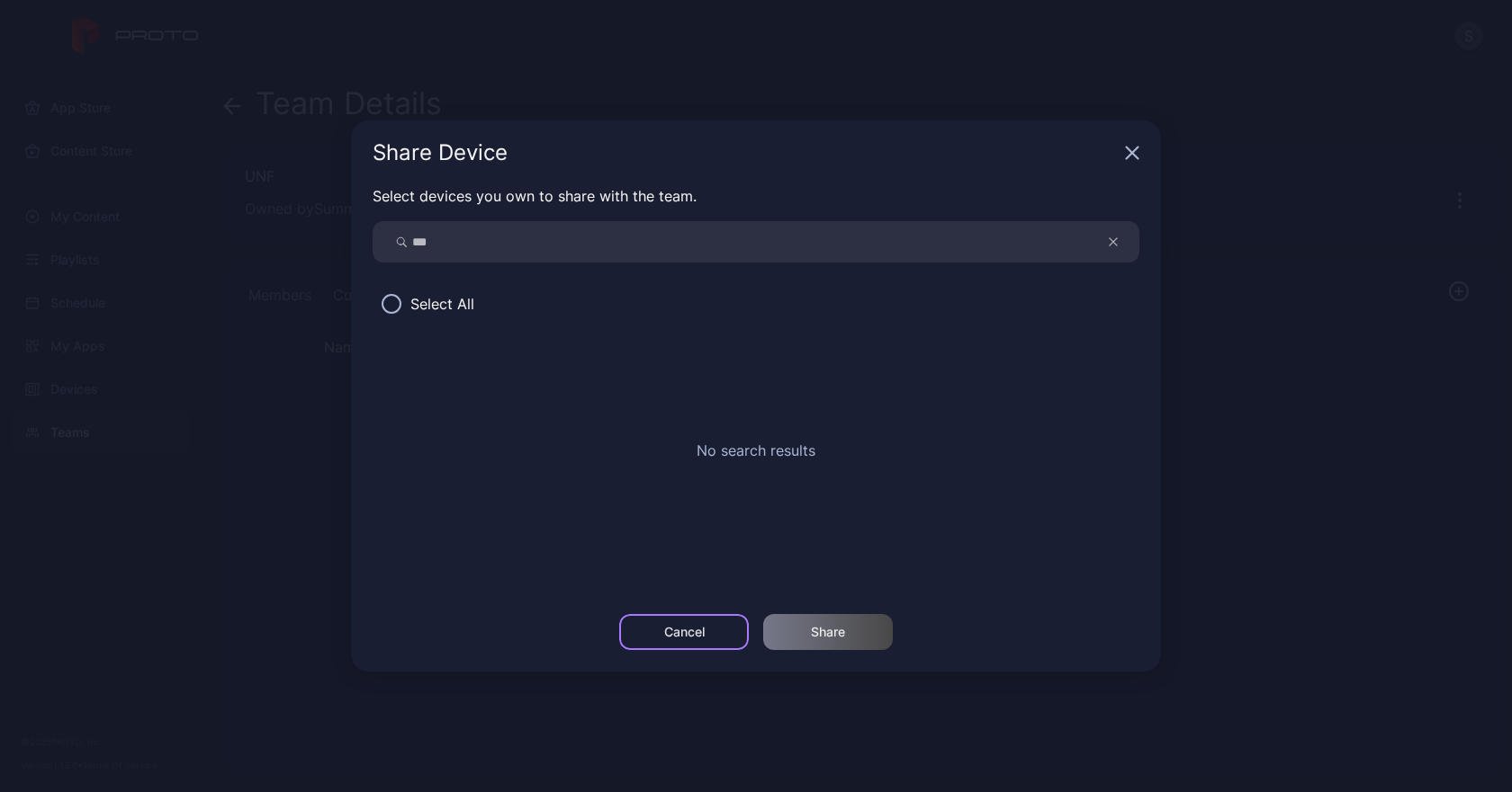
click at [666, 638] on div "Cancel" at bounding box center [684, 632] width 41 height 15
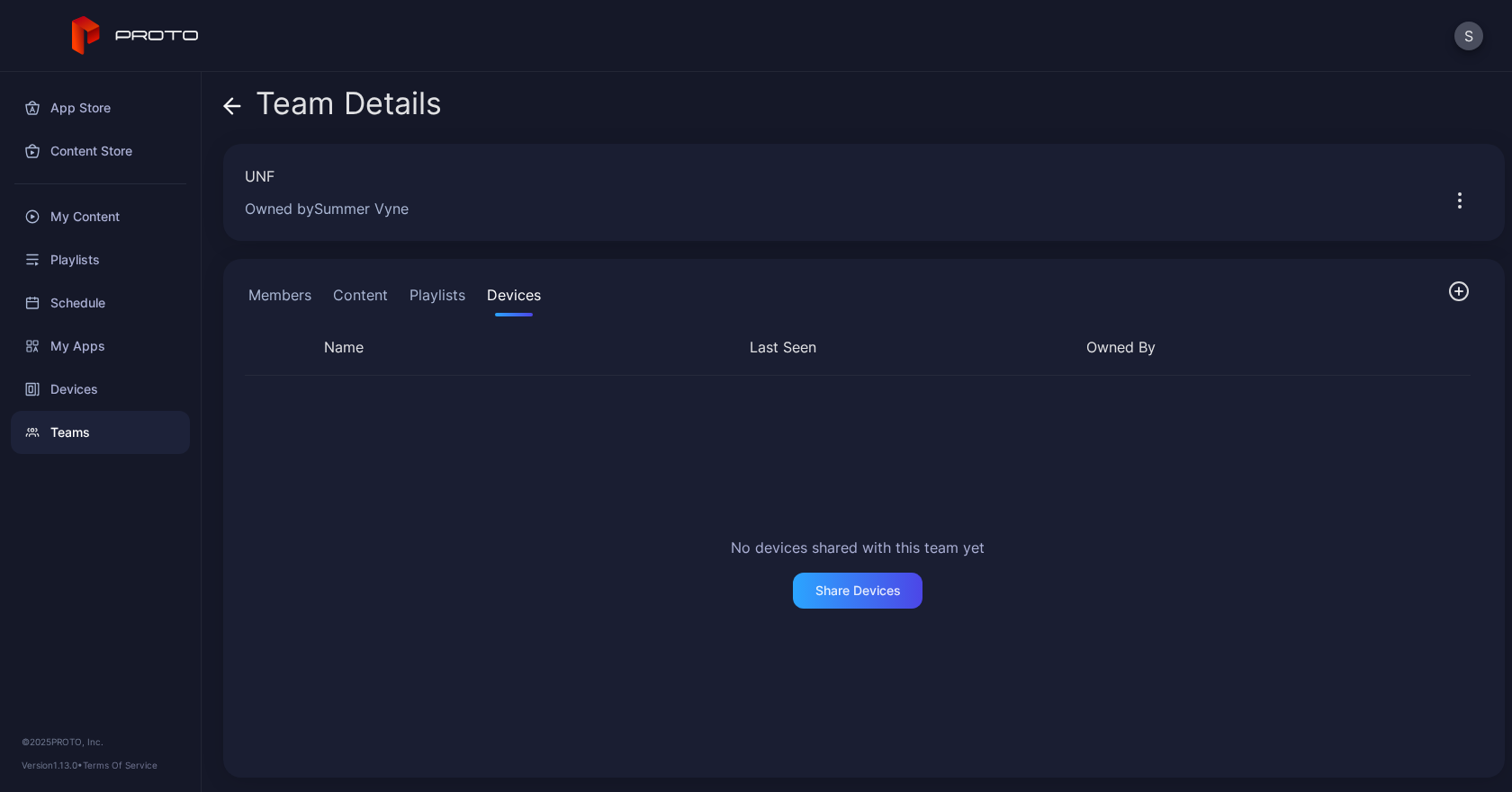
click at [309, 284] on button "Members" at bounding box center [279, 299] width 70 height 36
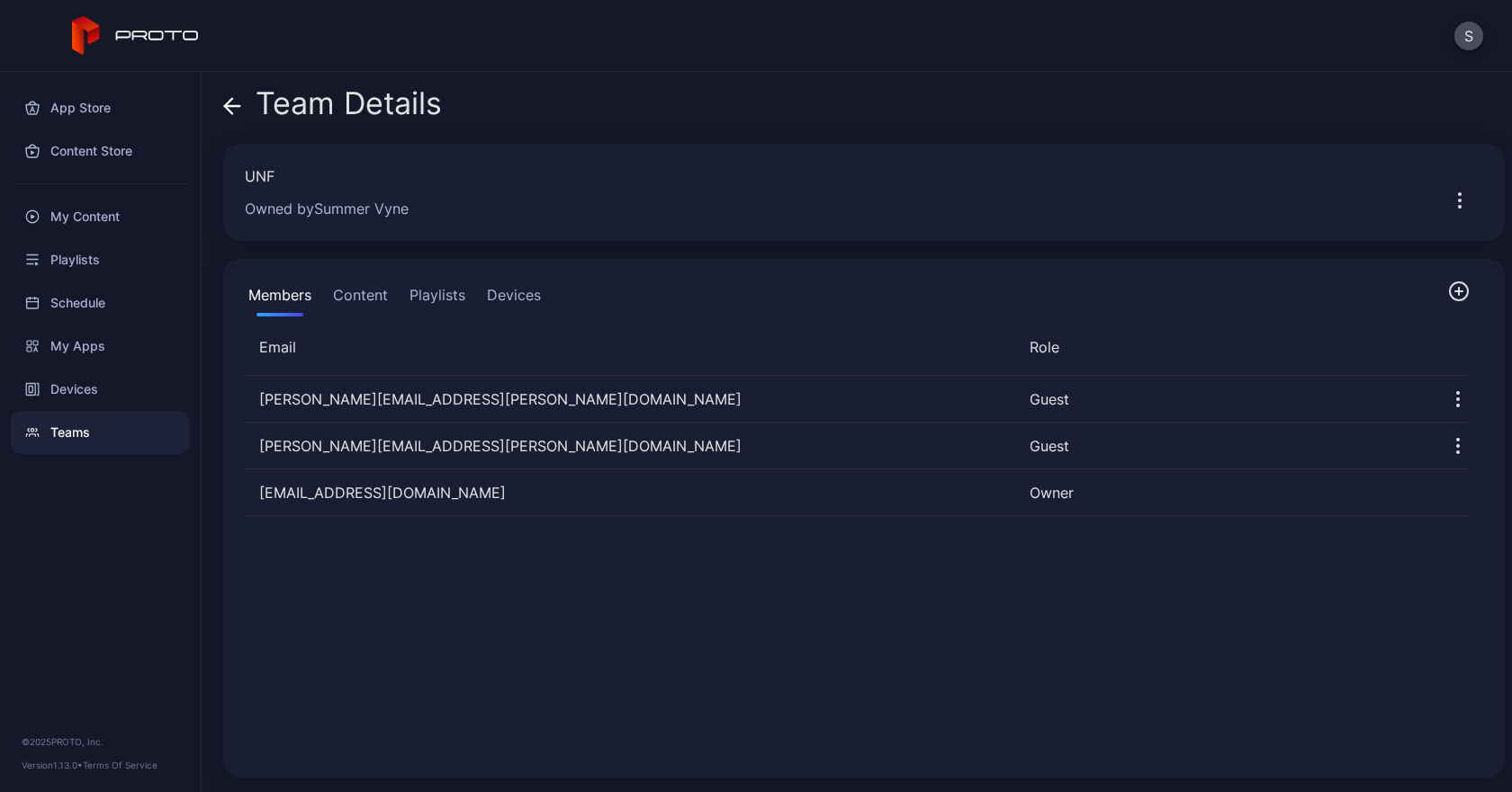
click at [333, 299] on button "Content" at bounding box center [360, 299] width 62 height 36
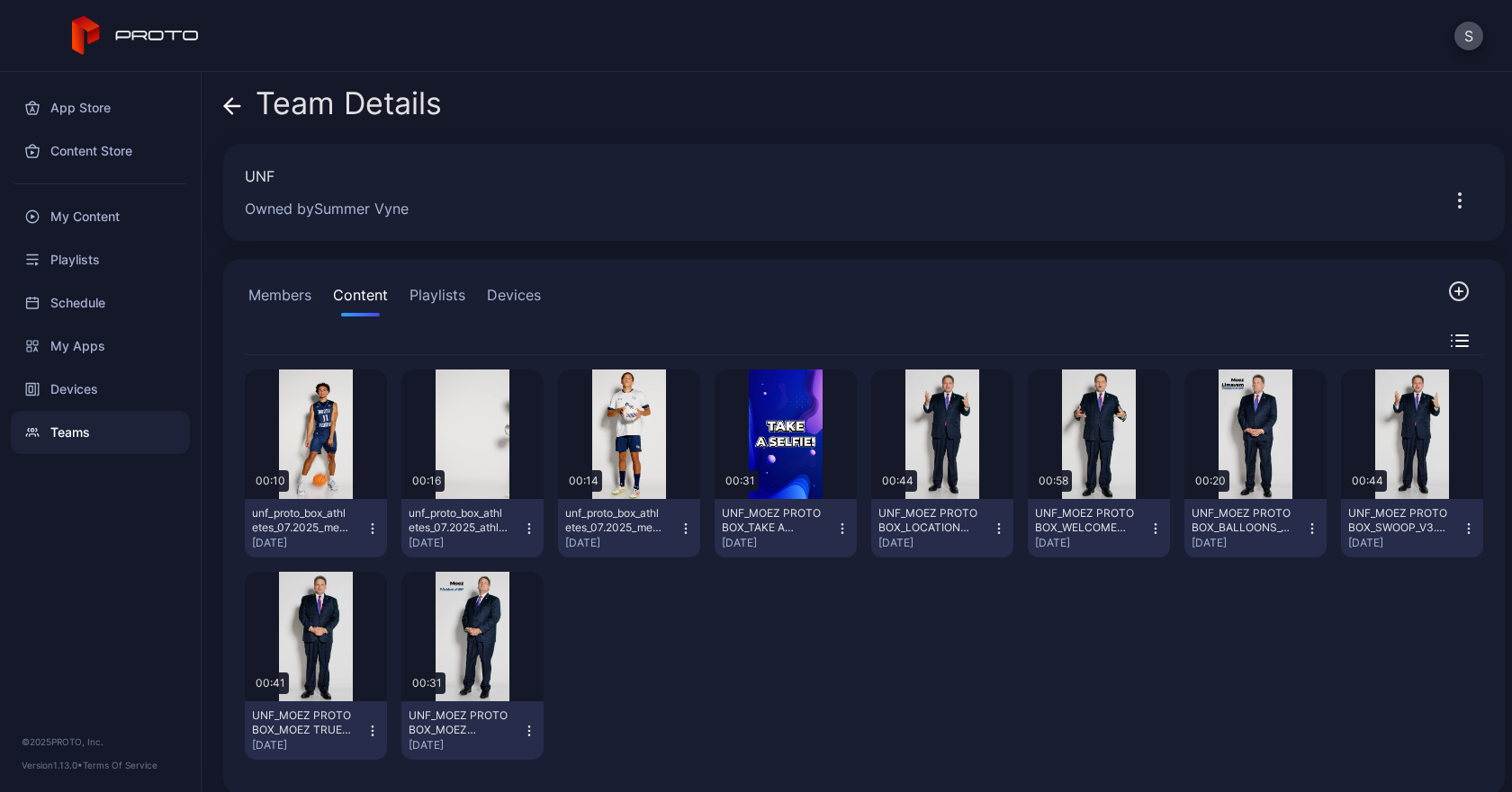
click at [452, 291] on button "Playlists" at bounding box center [437, 299] width 63 height 36
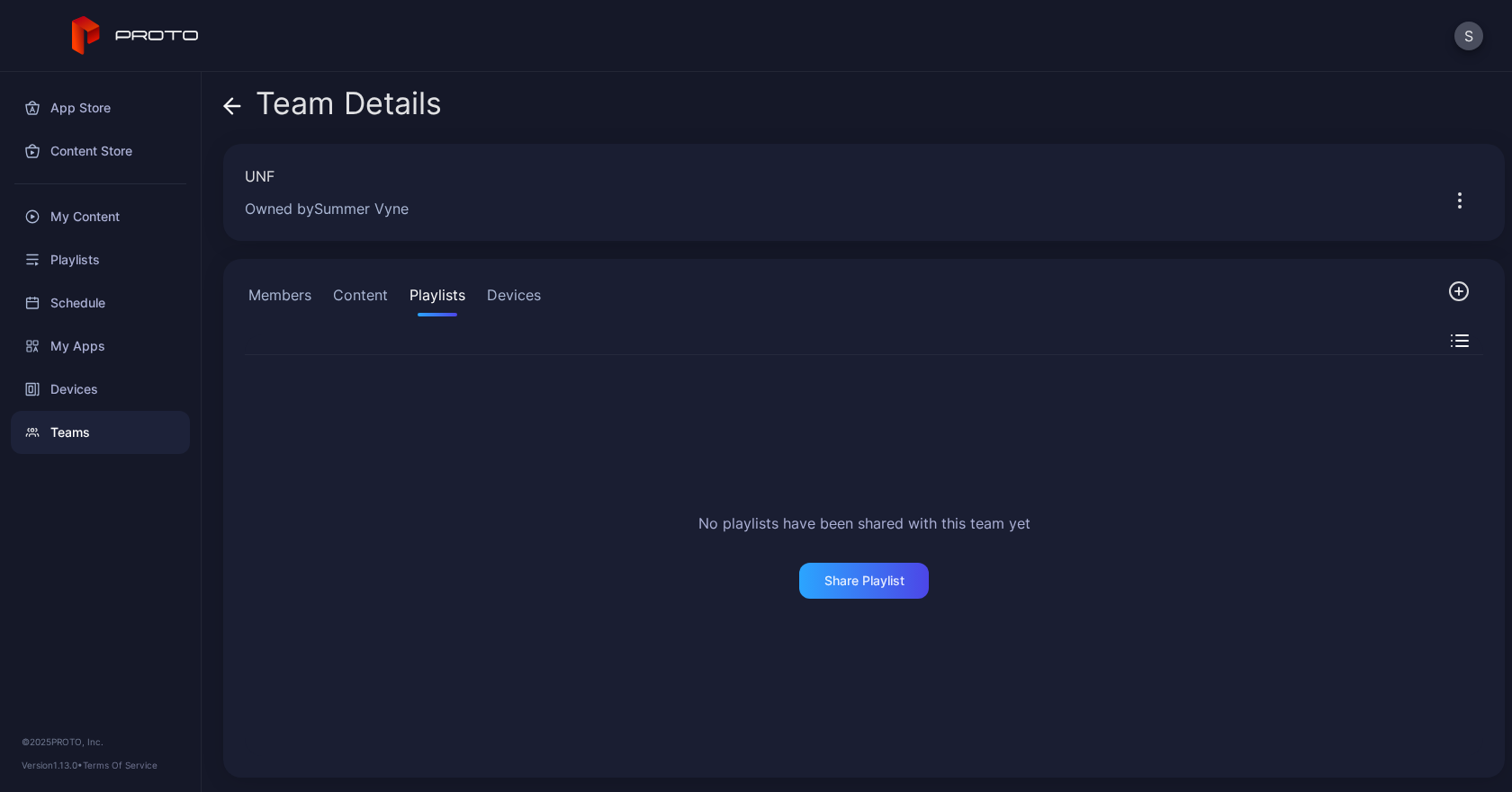
click at [356, 297] on button "Content" at bounding box center [360, 299] width 62 height 36
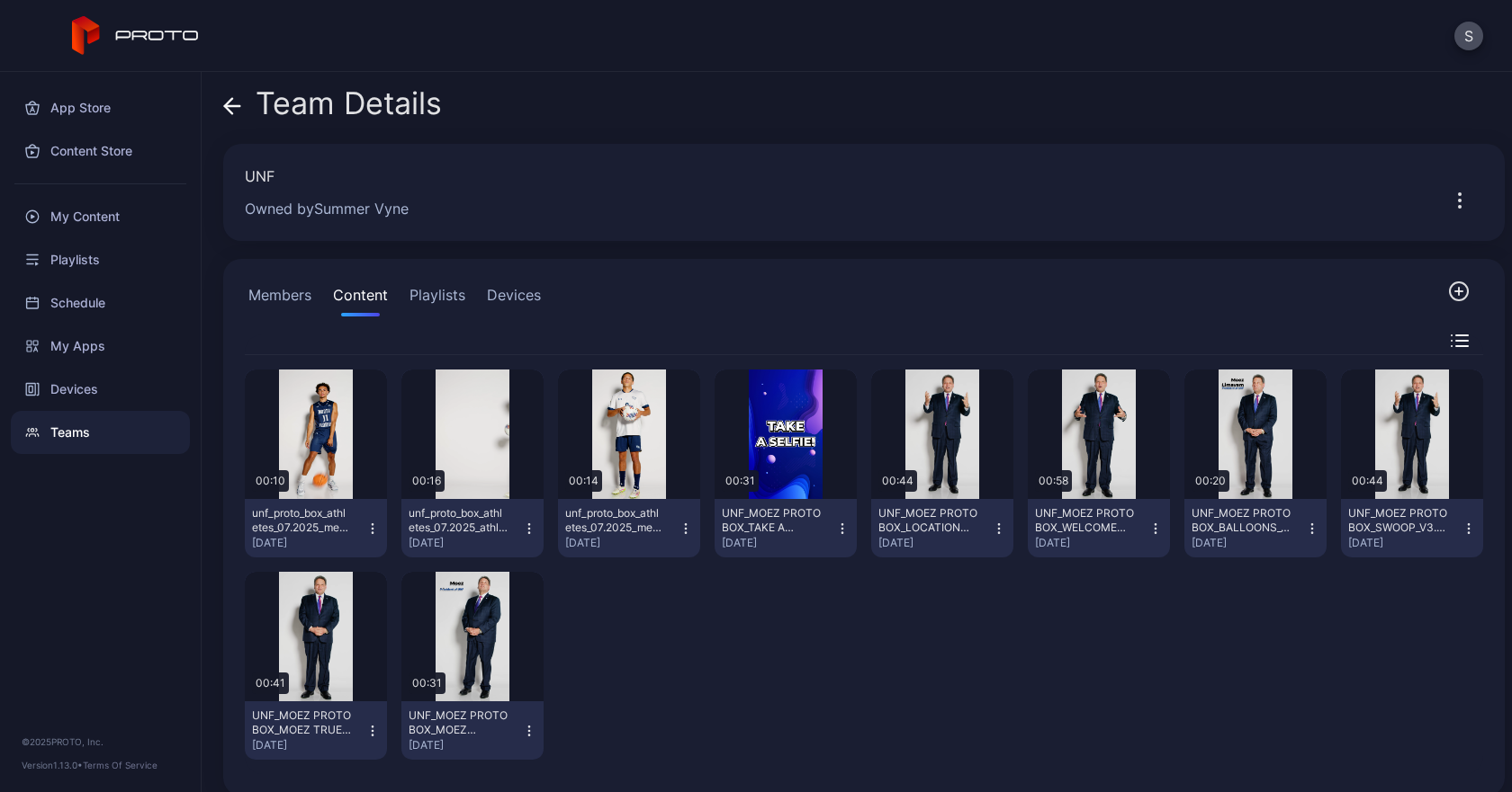
click at [528, 293] on button "Devices" at bounding box center [513, 299] width 61 height 36
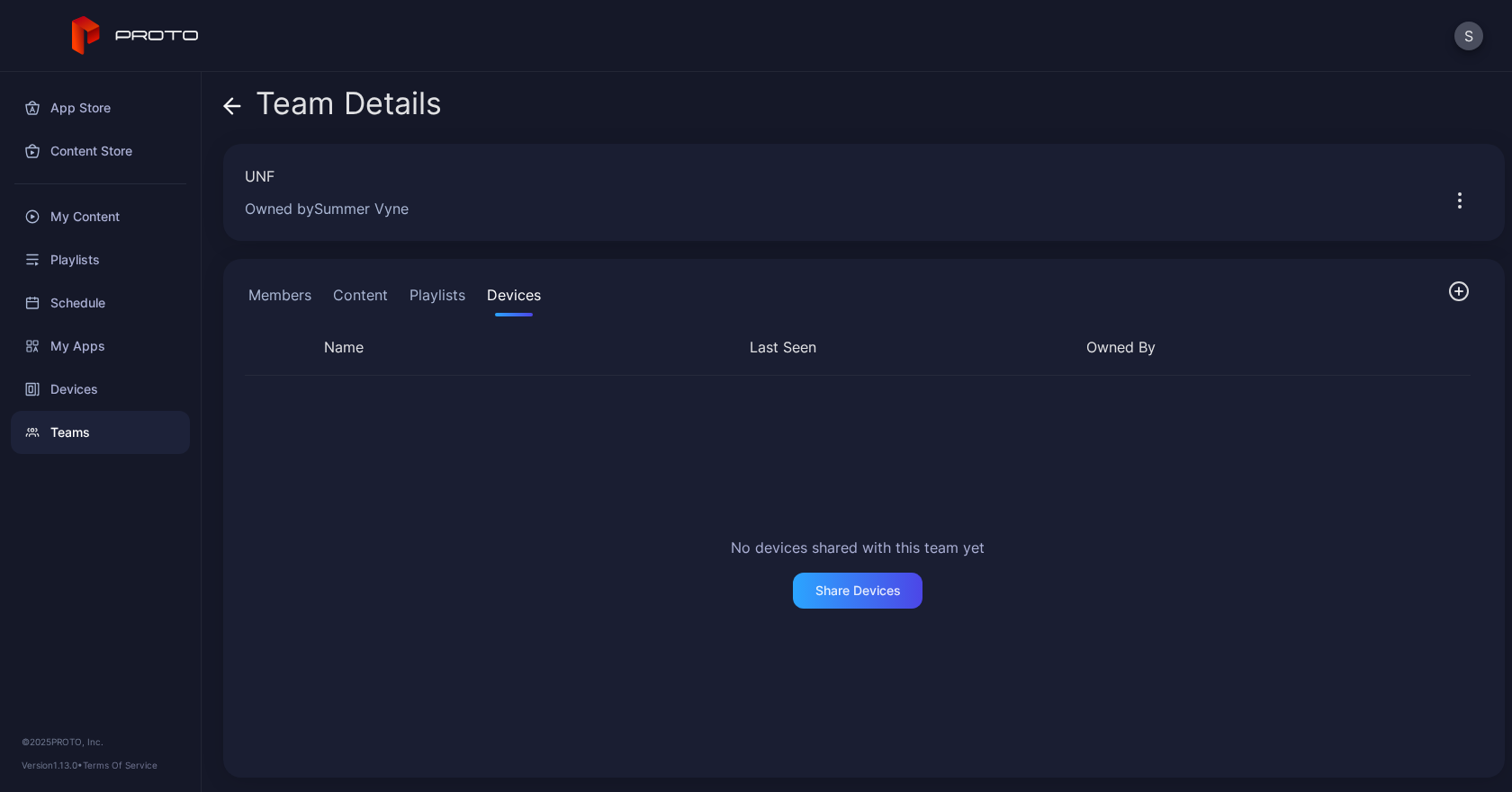
click at [1436, 198] on button "button" at bounding box center [1458, 200] width 46 height 36
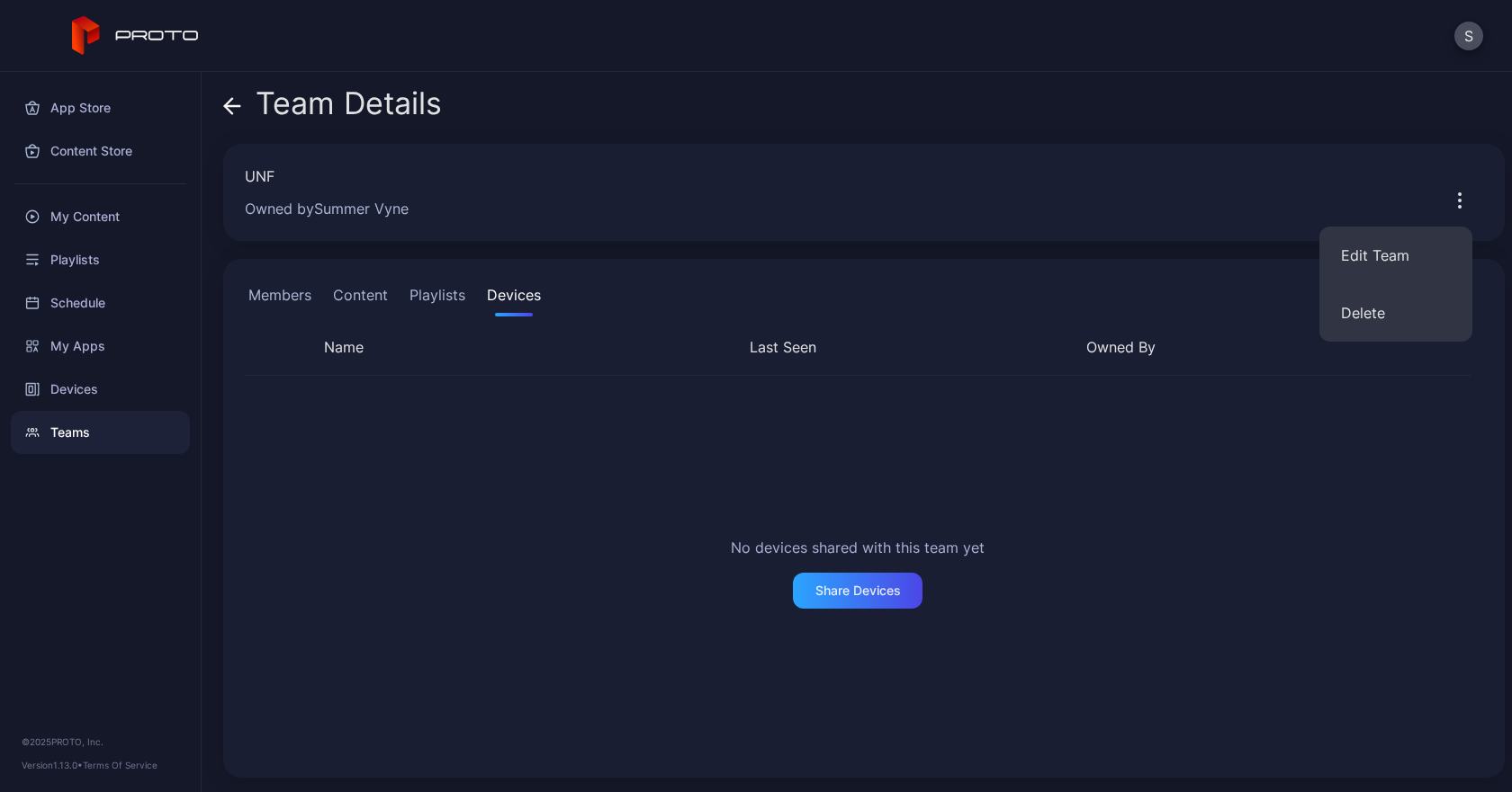
click at [1448, 198] on icon "button" at bounding box center [1459, 201] width 22 height 22
